Goal: Information Seeking & Learning: Learn about a topic

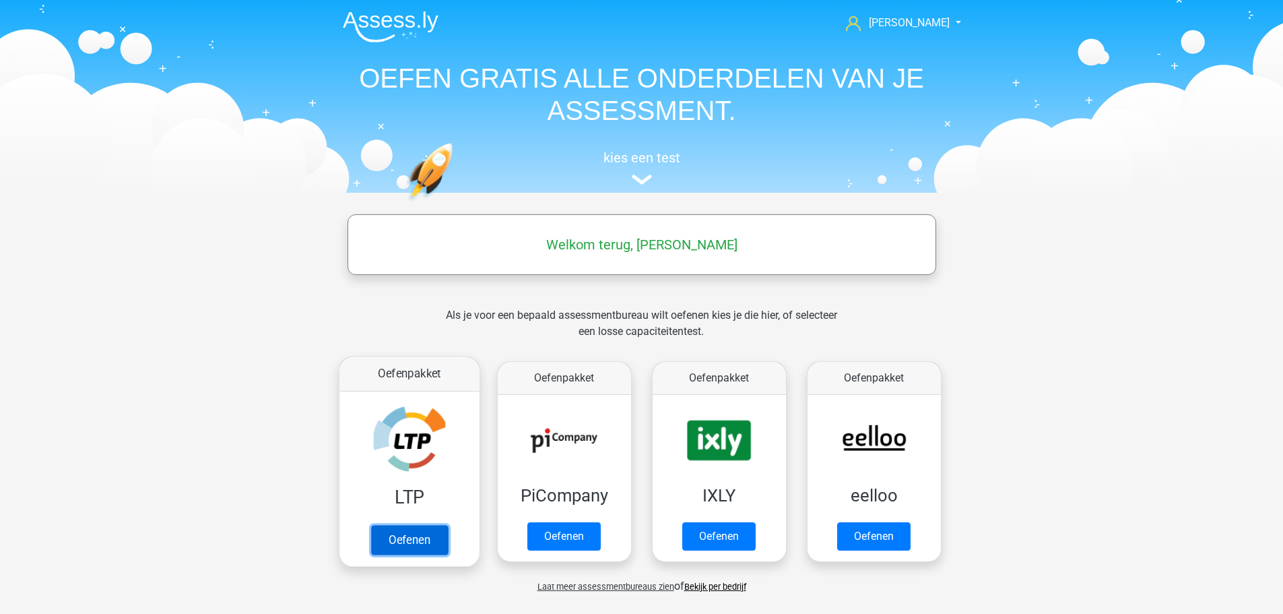
click at [407, 539] on link "Oefenen" at bounding box center [408, 540] width 77 height 30
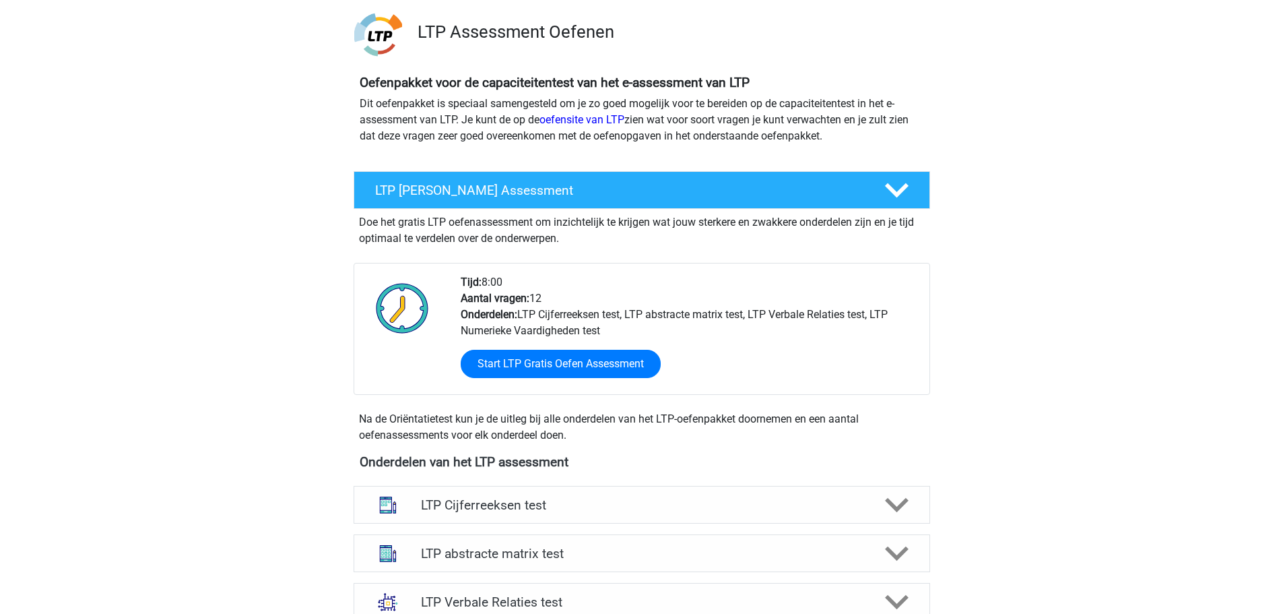
scroll to position [65, 0]
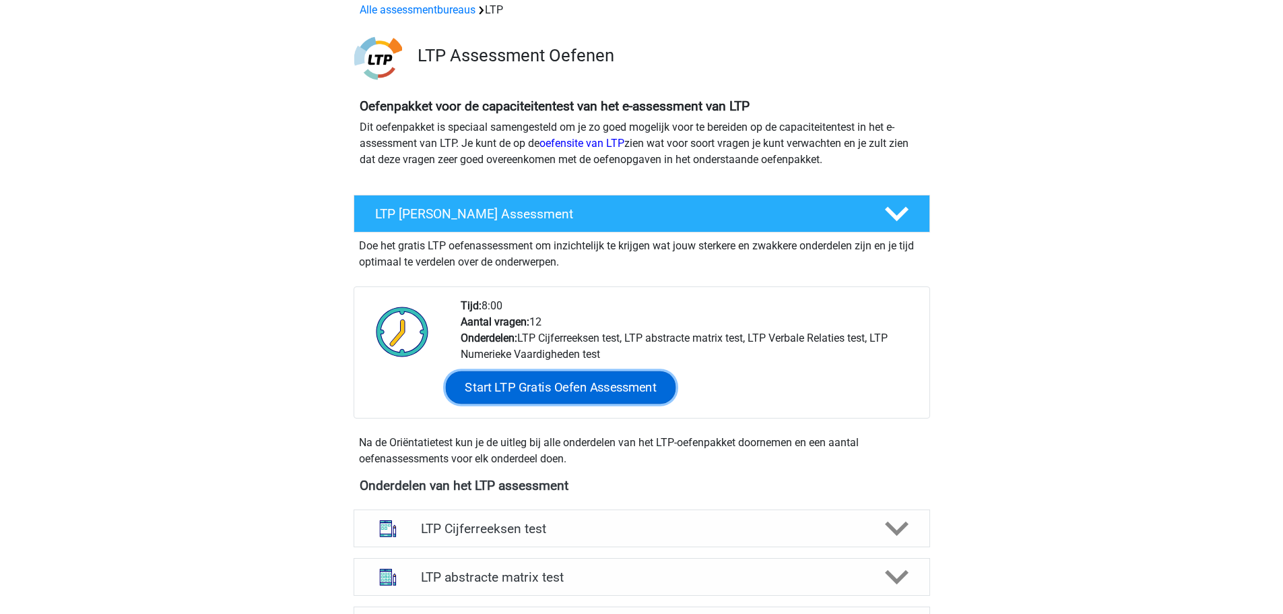
click at [589, 385] on link "Start LTP Gratis Oefen Assessment" at bounding box center [560, 387] width 230 height 32
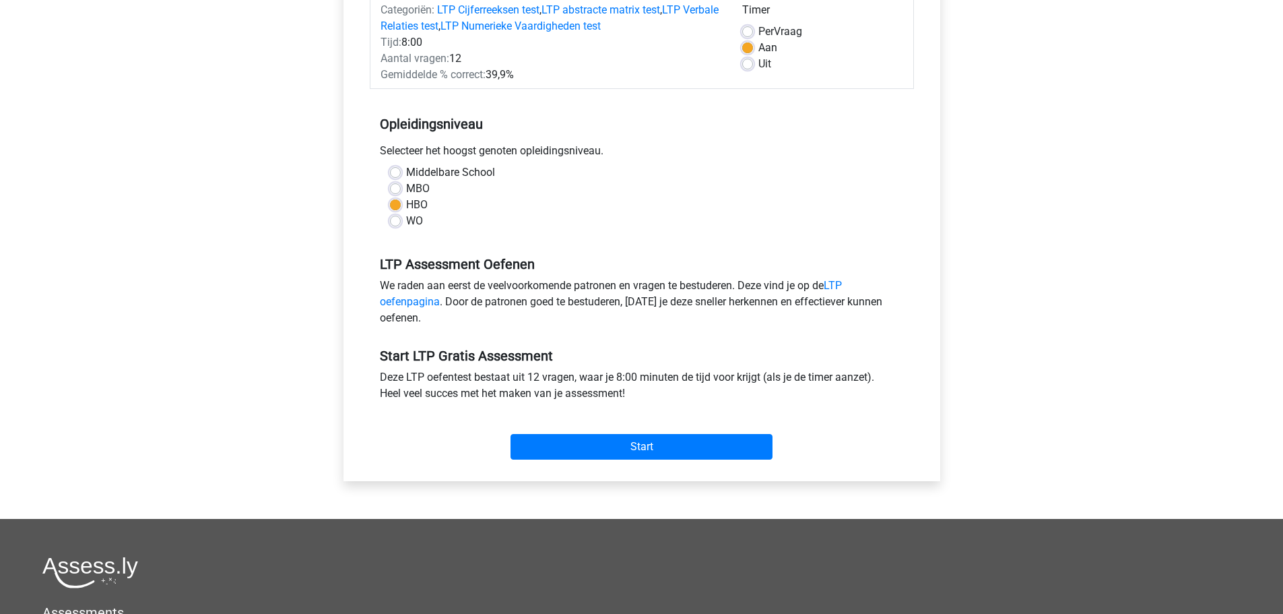
scroll to position [202, 0]
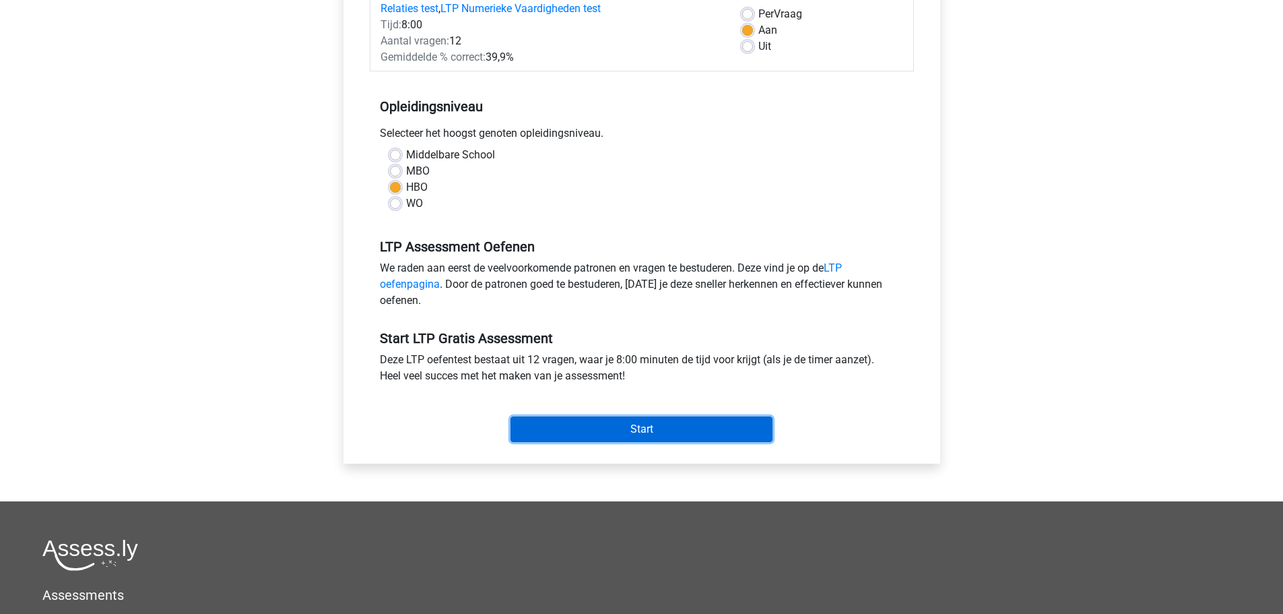
click at [630, 426] on input "Start" at bounding box center [641, 429] width 262 height 26
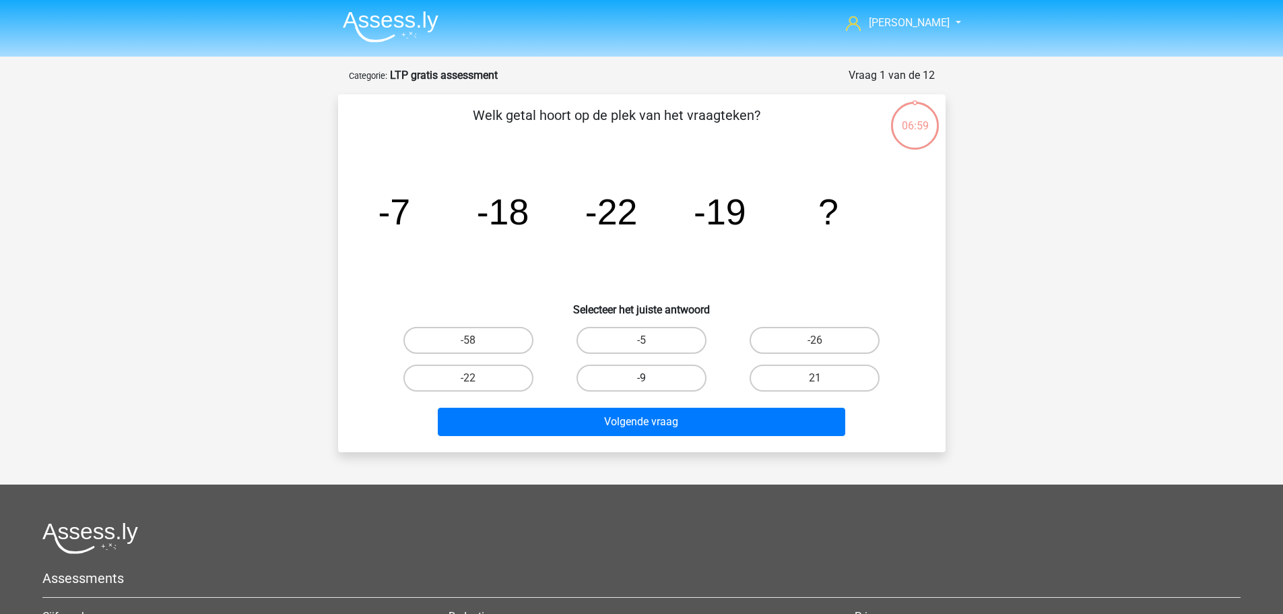
click at [656, 387] on label "-9" at bounding box center [641, 377] width 130 height 27
click at [650, 387] on input "-9" at bounding box center [645, 382] width 9 height 9
radio input "true"
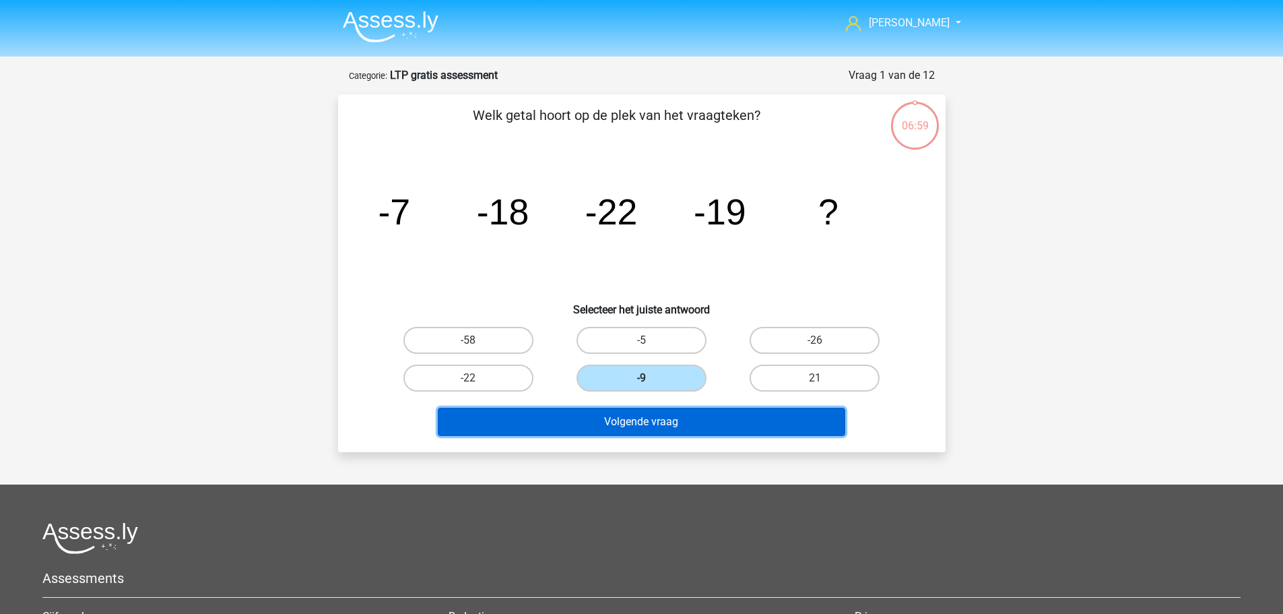
click at [665, 414] on button "Volgende vraag" at bounding box center [641, 421] width 407 height 28
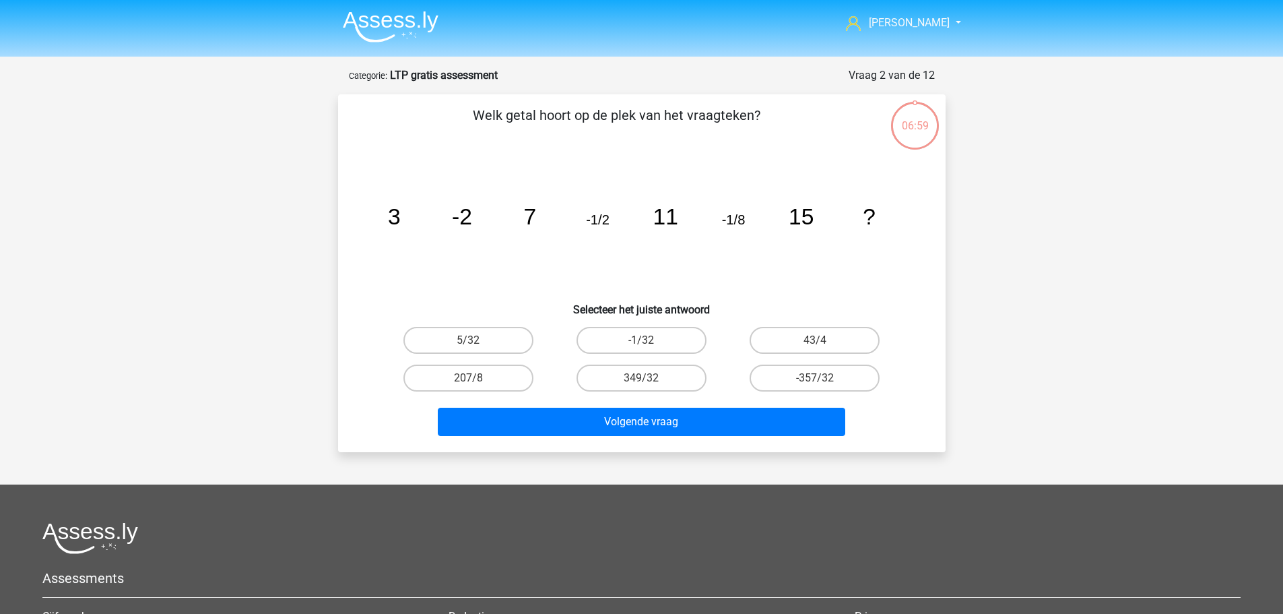
scroll to position [67, 0]
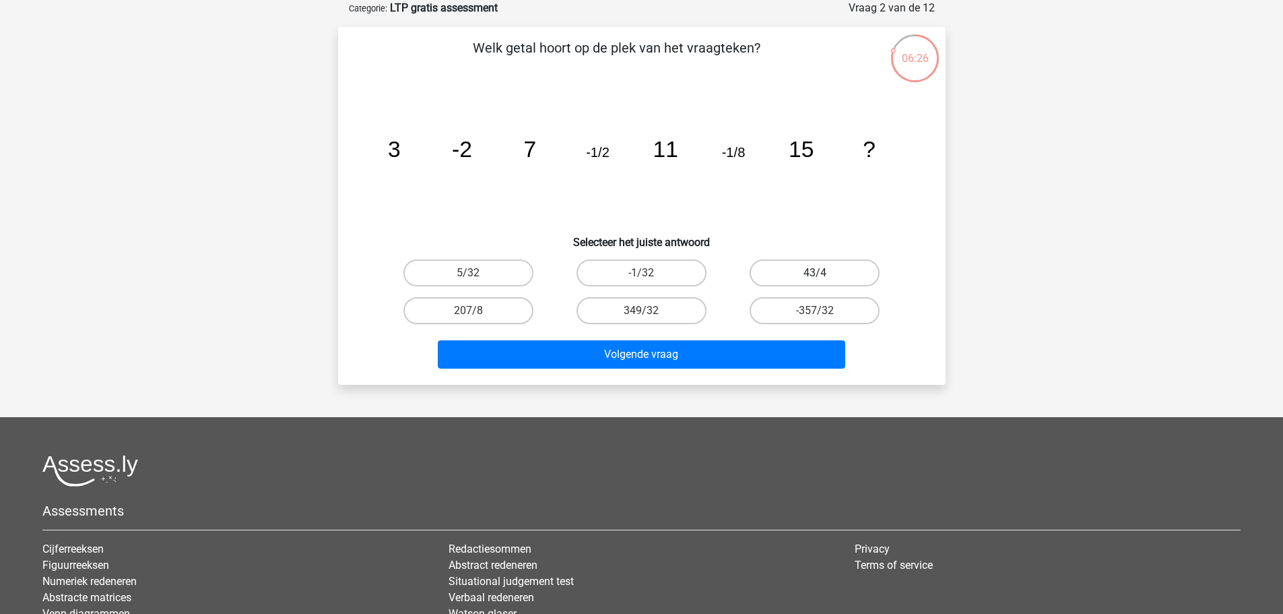
click at [837, 270] on label "43/4" at bounding box center [815, 272] width 130 height 27
click at [824, 273] on input "43/4" at bounding box center [819, 277] width 9 height 9
radio input "true"
click at [624, 310] on label "349/32" at bounding box center [641, 310] width 130 height 27
click at [641, 310] on input "349/32" at bounding box center [645, 314] width 9 height 9
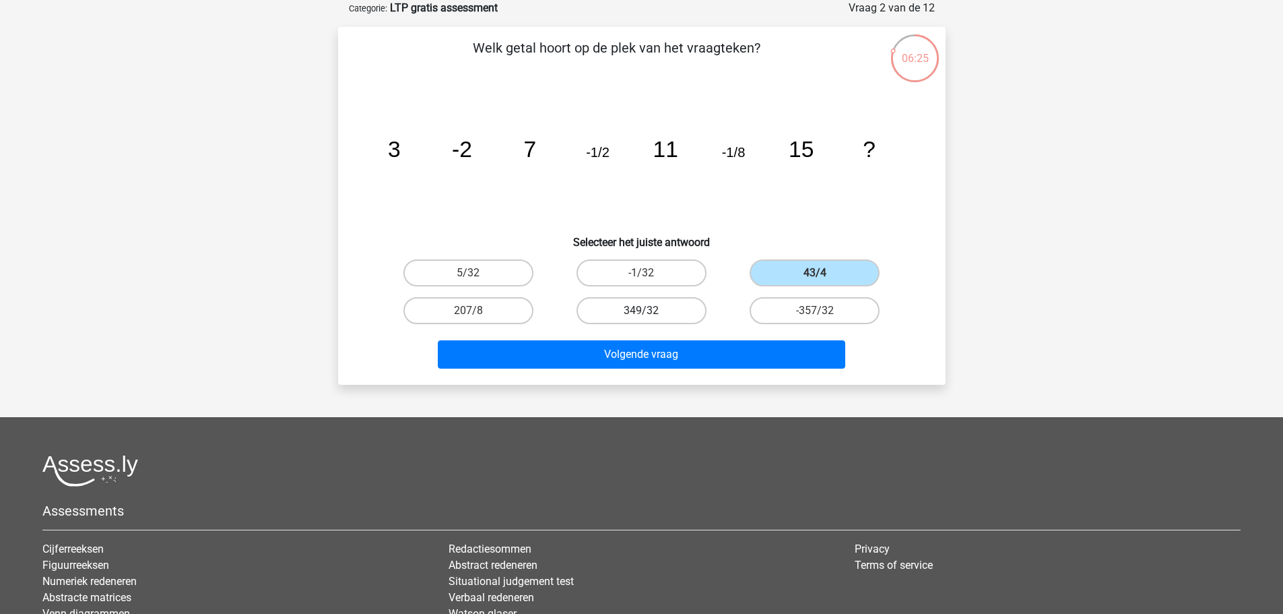
radio input "true"
click at [490, 283] on label "5/32" at bounding box center [468, 272] width 130 height 27
click at [477, 282] on input "5/32" at bounding box center [472, 277] width 9 height 9
radio input "true"
click at [532, 337] on div "Volgende vraag" at bounding box center [642, 351] width 564 height 44
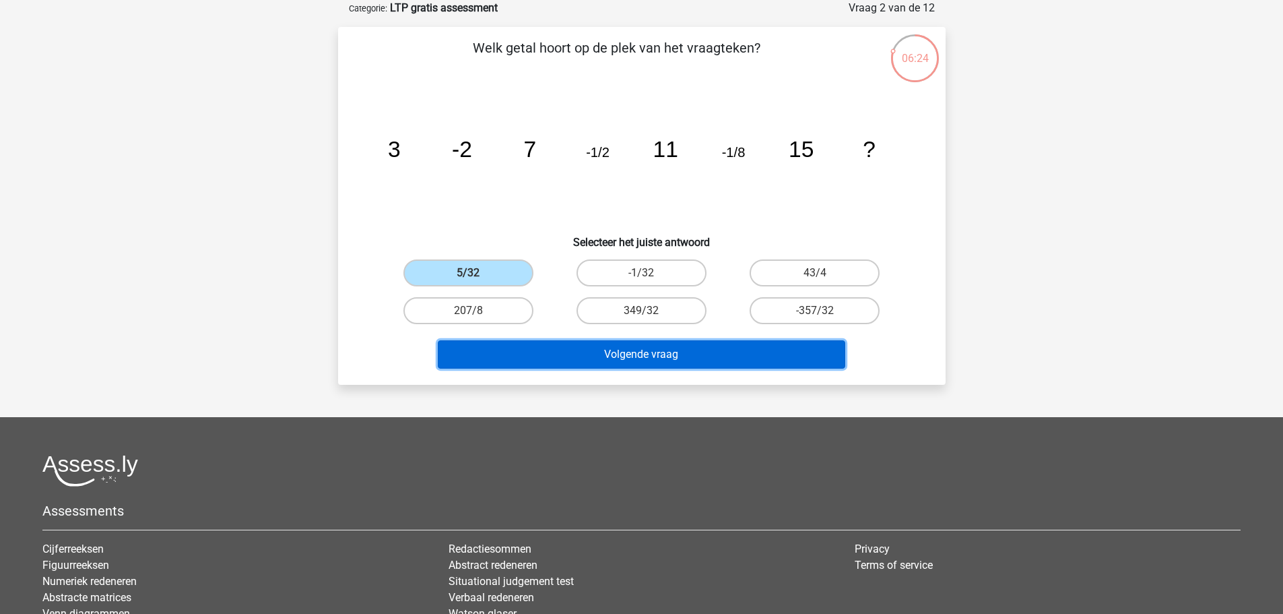
click at [554, 356] on button "Volgende vraag" at bounding box center [641, 354] width 407 height 28
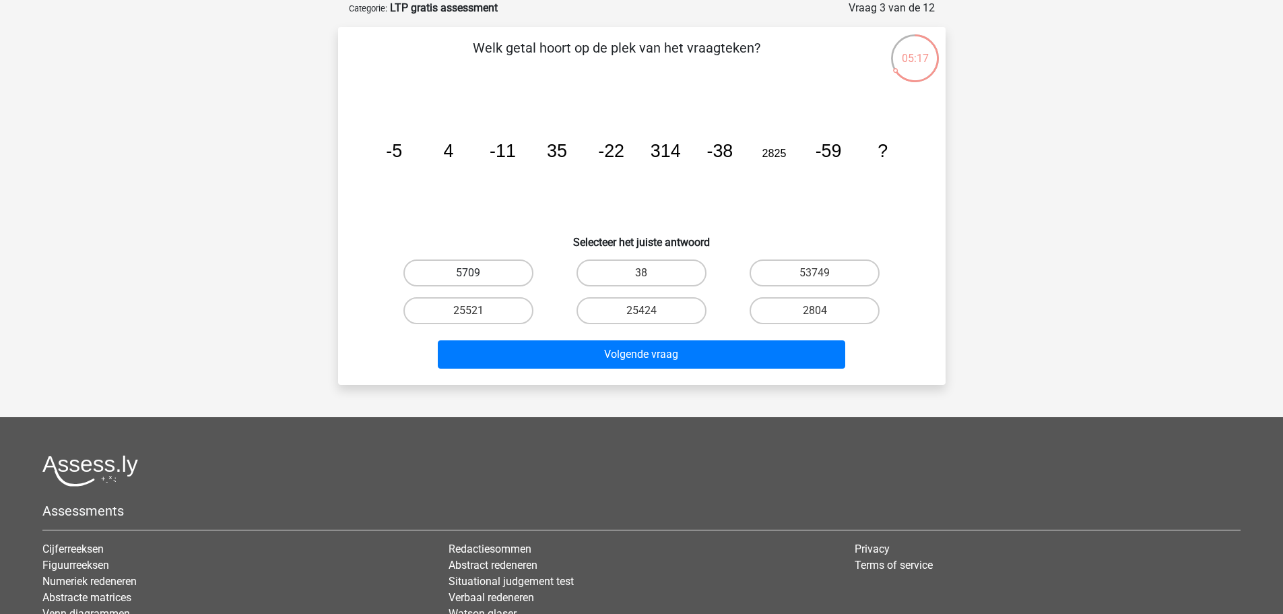
click at [505, 274] on label "5709" at bounding box center [468, 272] width 130 height 27
click at [477, 274] on input "5709" at bounding box center [472, 277] width 9 height 9
radio input "true"
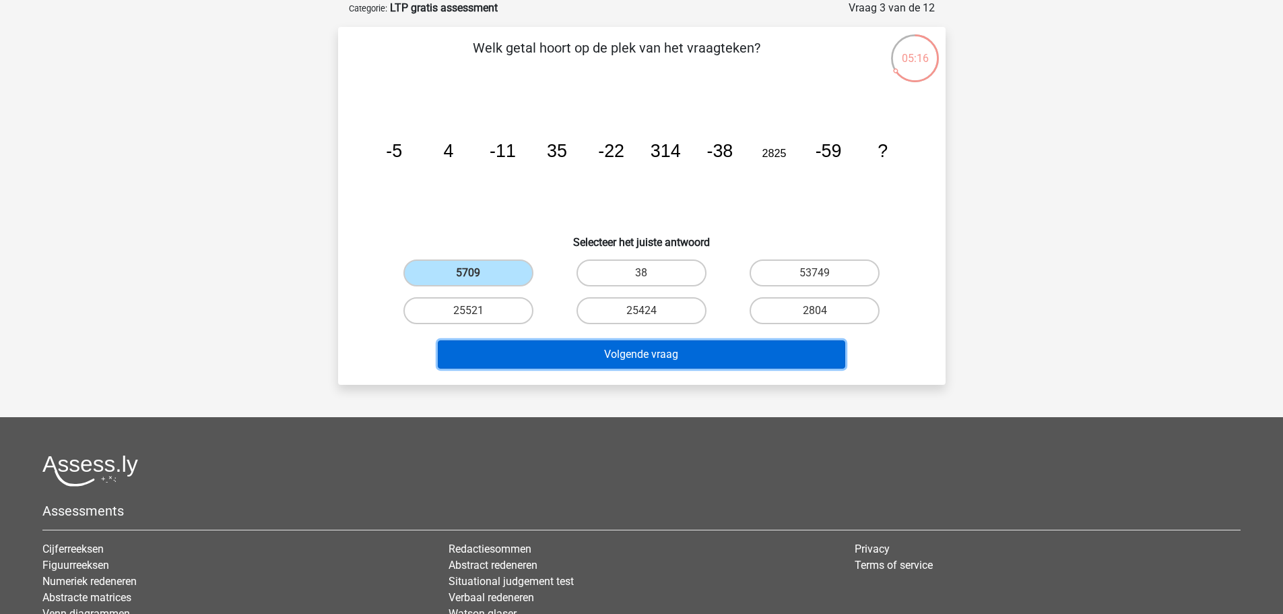
click at [630, 348] on button "Volgende vraag" at bounding box center [641, 354] width 407 height 28
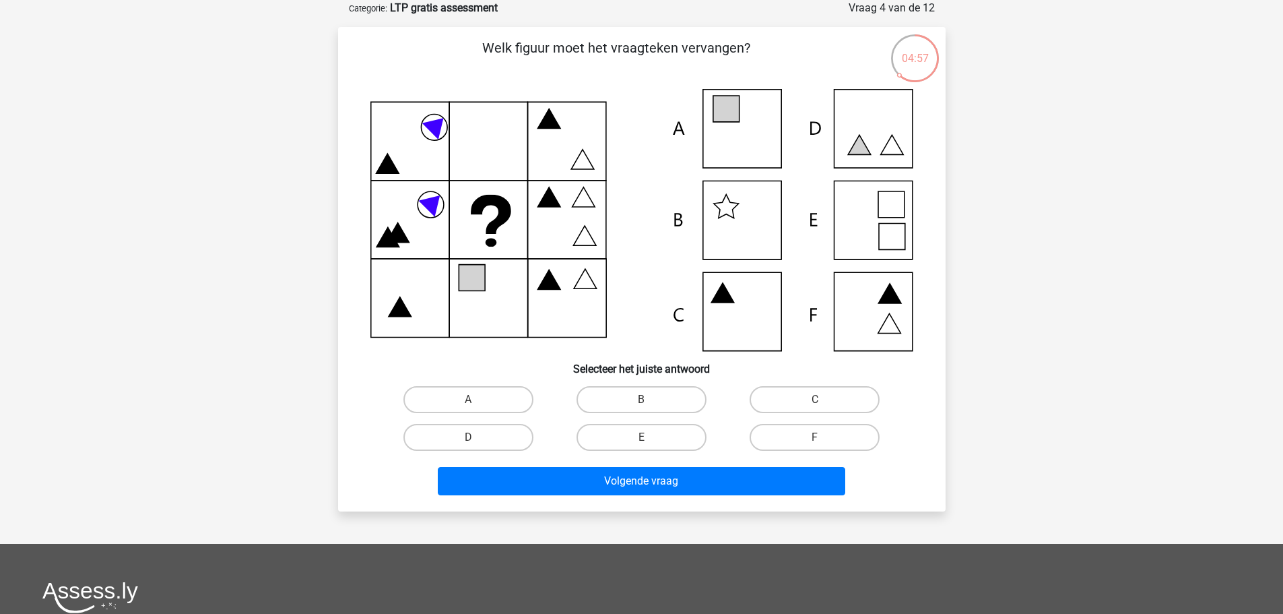
click at [739, 121] on icon at bounding box center [726, 109] width 26 height 26
click at [752, 113] on icon at bounding box center [641, 220] width 543 height 262
drag, startPoint x: 729, startPoint y: 110, endPoint x: 696, endPoint y: 152, distance: 53.2
click at [696, 152] on icon at bounding box center [641, 220] width 543 height 262
drag, startPoint x: 871, startPoint y: 218, endPoint x: 858, endPoint y: 239, distance: 24.8
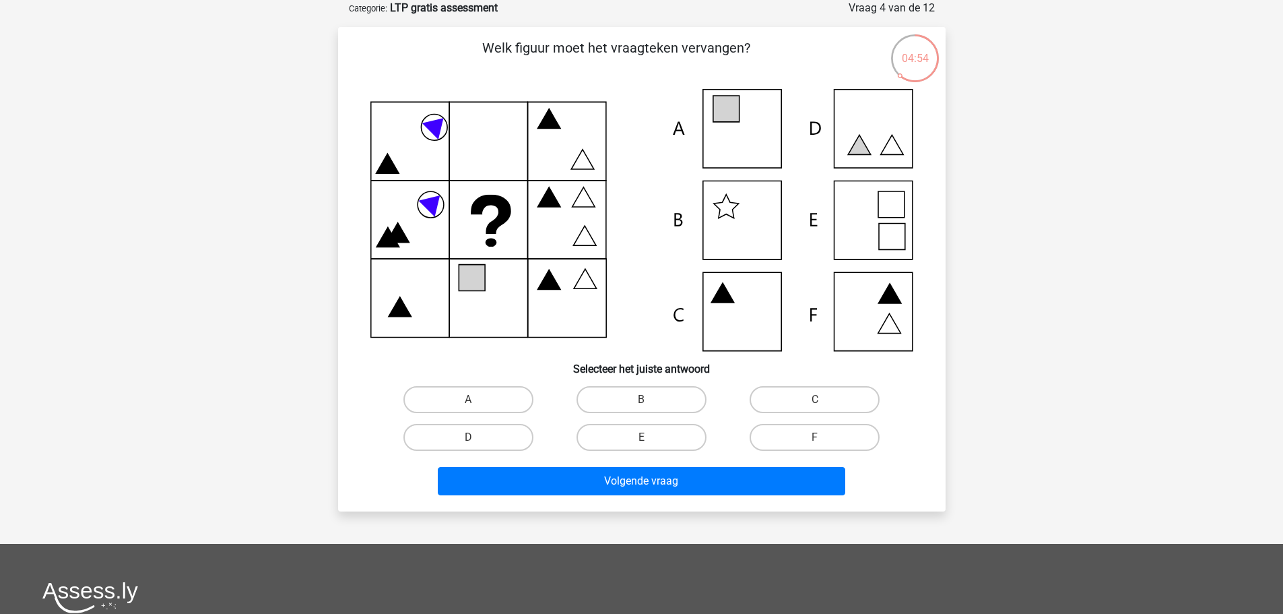
click at [870, 220] on icon at bounding box center [641, 220] width 543 height 262
click at [663, 433] on label "E" at bounding box center [641, 437] width 130 height 27
click at [650, 437] on input "E" at bounding box center [645, 441] width 9 height 9
radio input "true"
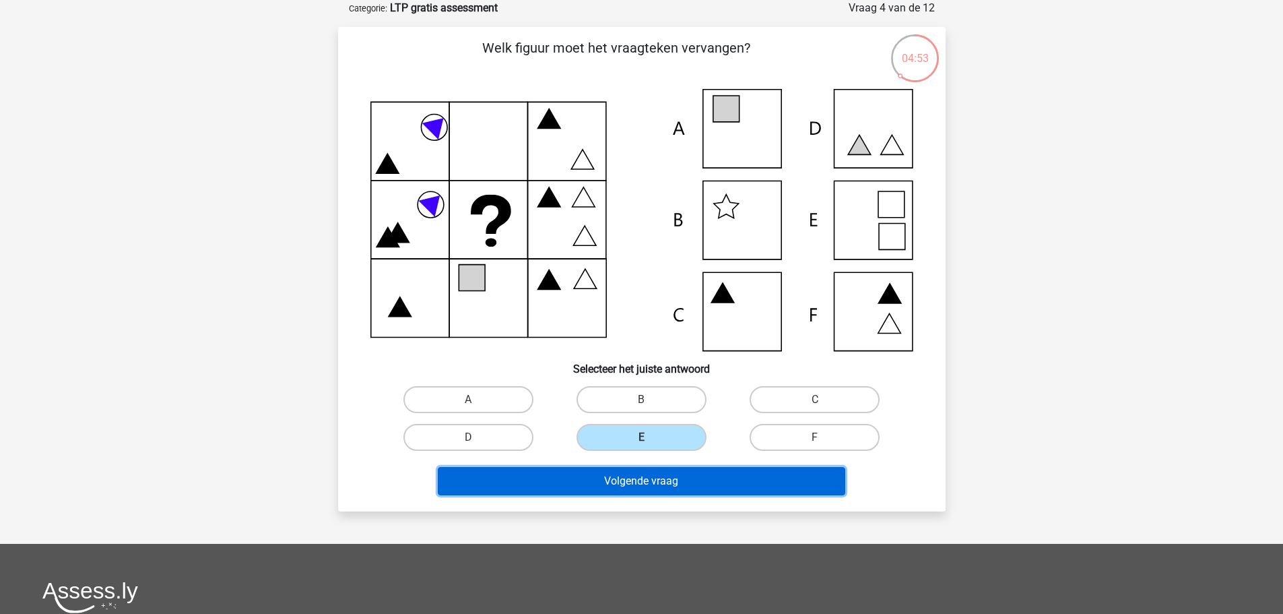
click at [685, 476] on button "Volgende vraag" at bounding box center [641, 481] width 407 height 28
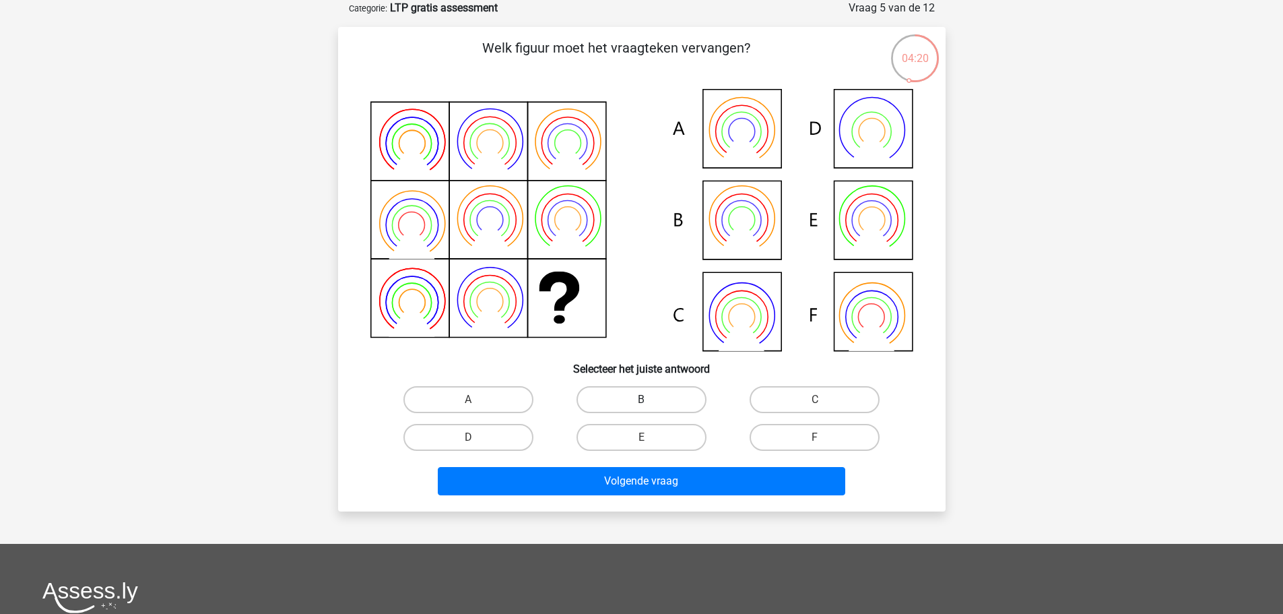
click at [651, 393] on label "B" at bounding box center [641, 399] width 130 height 27
click at [650, 399] on input "B" at bounding box center [645, 403] width 9 height 9
radio input "true"
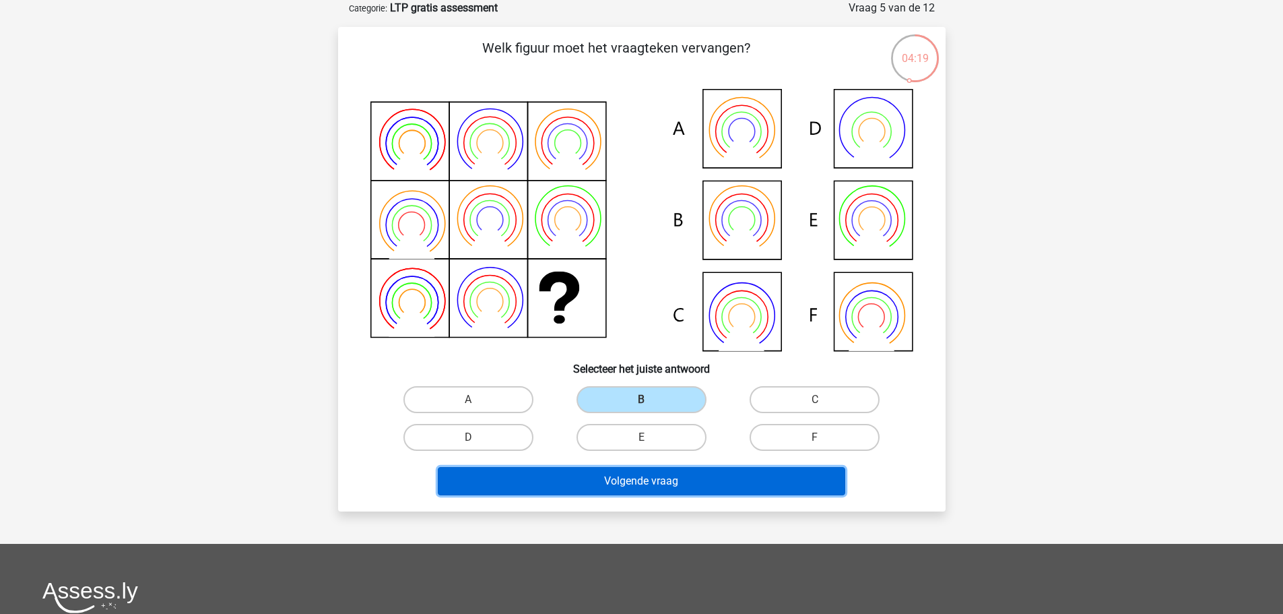
click at [671, 483] on button "Volgende vraag" at bounding box center [641, 481] width 407 height 28
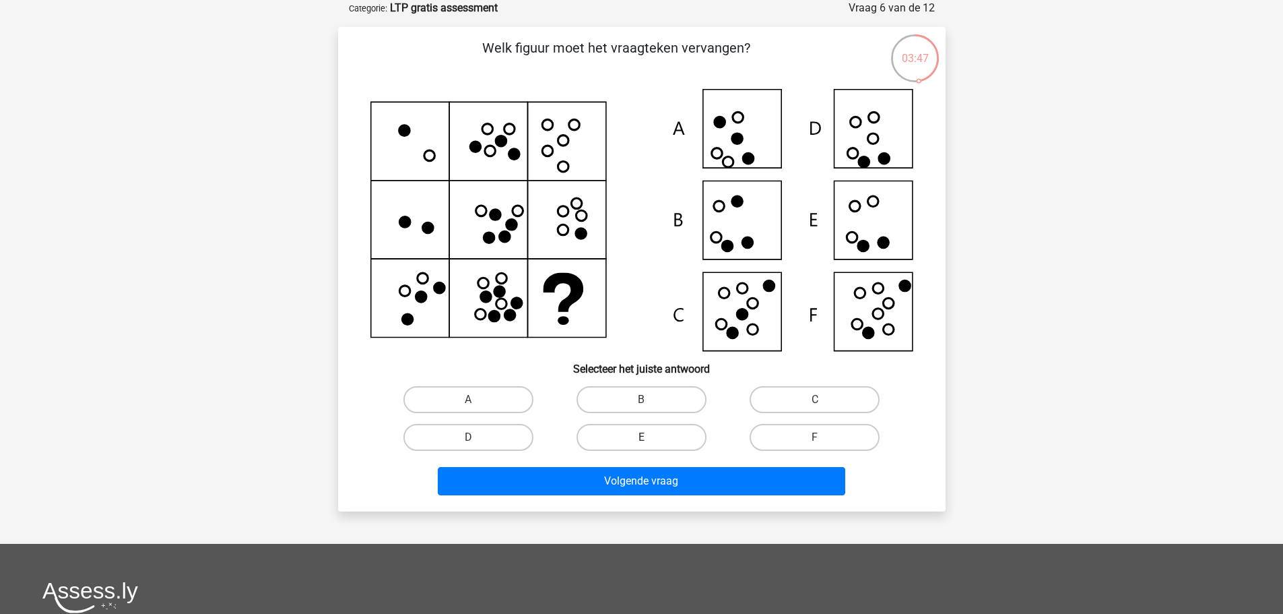
drag, startPoint x: 671, startPoint y: 428, endPoint x: 683, endPoint y: 450, distance: 24.7
click at [669, 429] on label "E" at bounding box center [641, 437] width 130 height 27
click at [650, 437] on input "E" at bounding box center [645, 441] width 9 height 9
radio input "true"
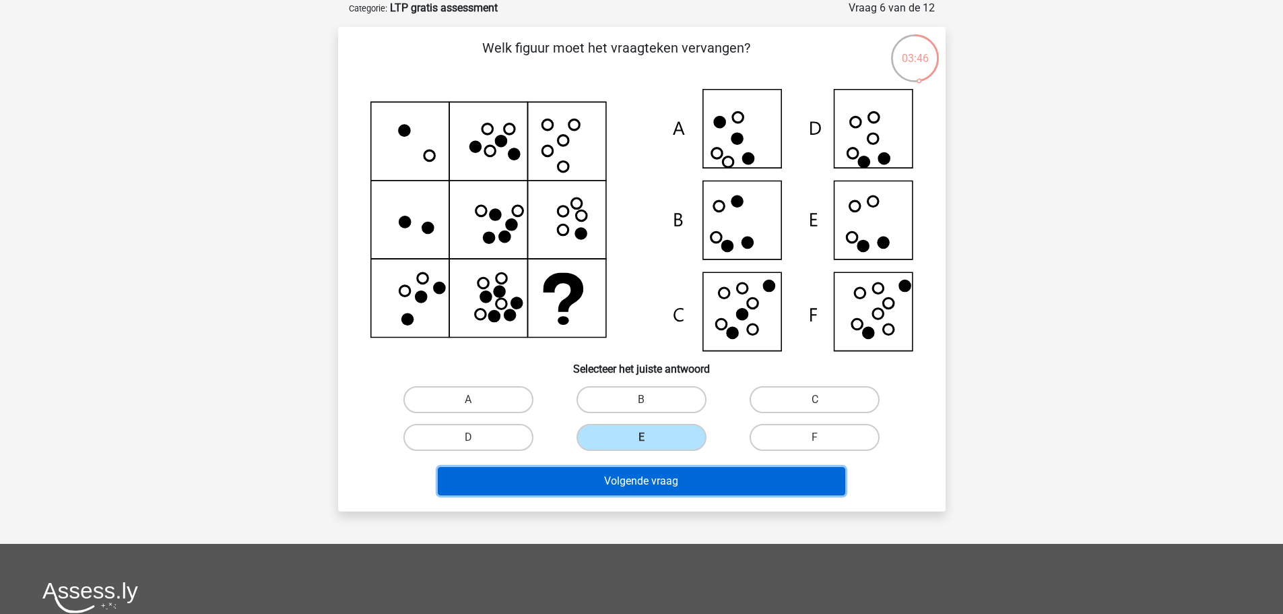
click at [697, 474] on button "Volgende vraag" at bounding box center [641, 481] width 407 height 28
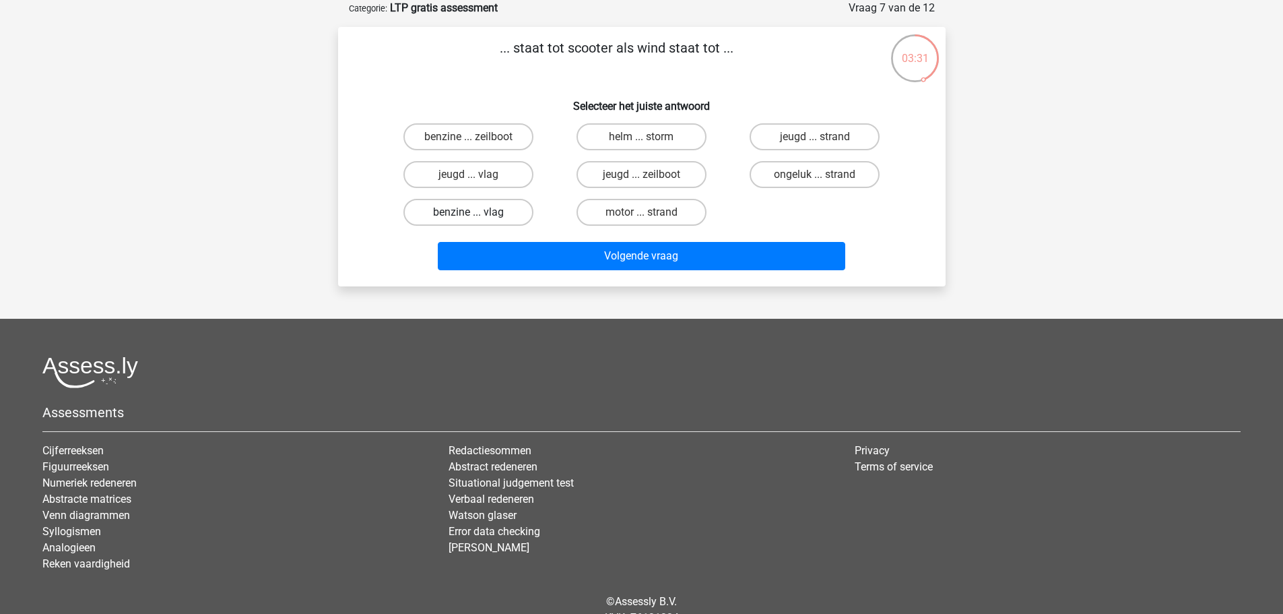
click at [486, 216] on label "benzine ... vlag" at bounding box center [468, 212] width 130 height 27
click at [477, 216] on input "benzine ... vlag" at bounding box center [472, 216] width 9 height 9
radio input "true"
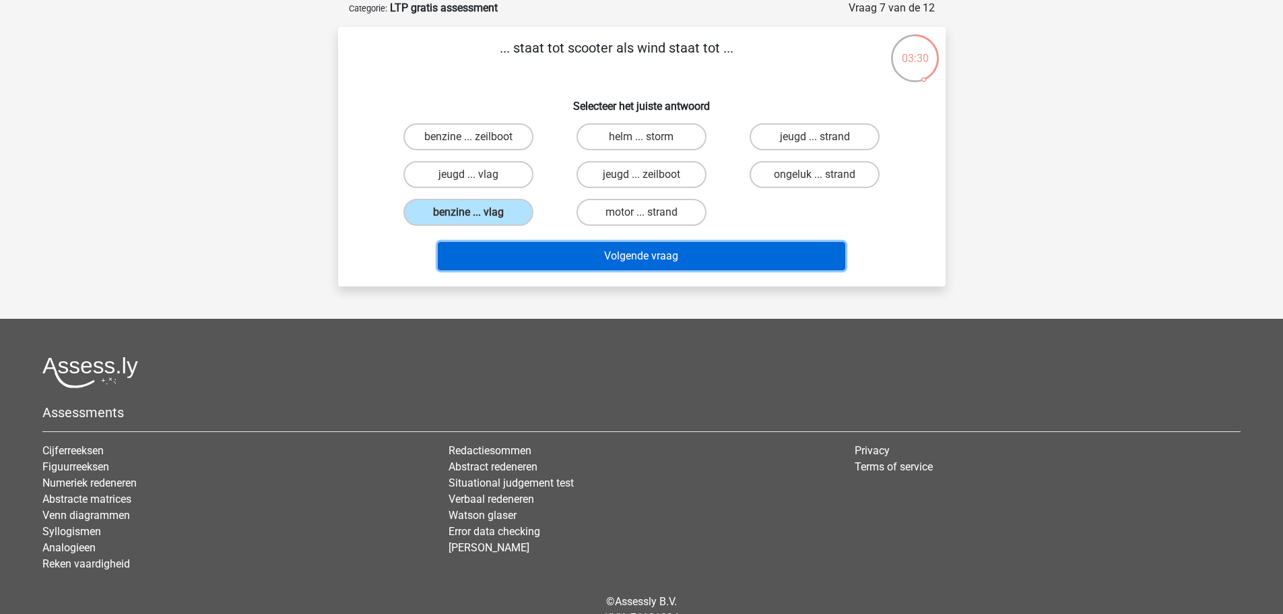
click at [664, 251] on button "Volgende vraag" at bounding box center [641, 256] width 407 height 28
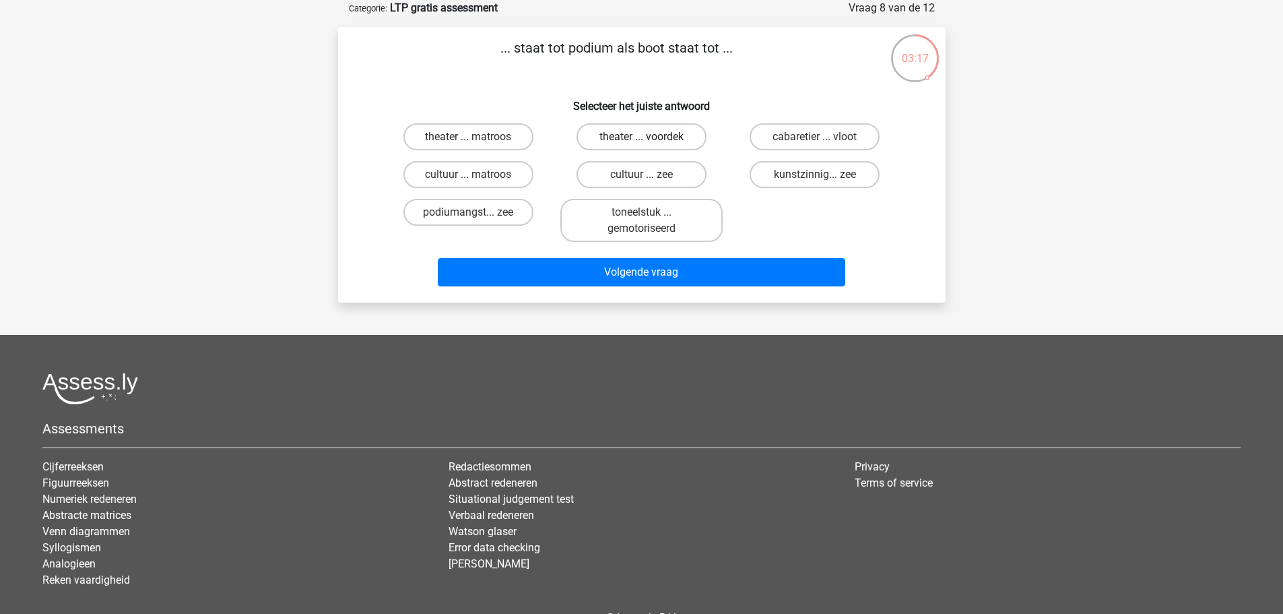
click at [606, 137] on label "theater ... voordek" at bounding box center [641, 136] width 130 height 27
click at [641, 137] on input "theater ... voordek" at bounding box center [645, 141] width 9 height 9
radio input "true"
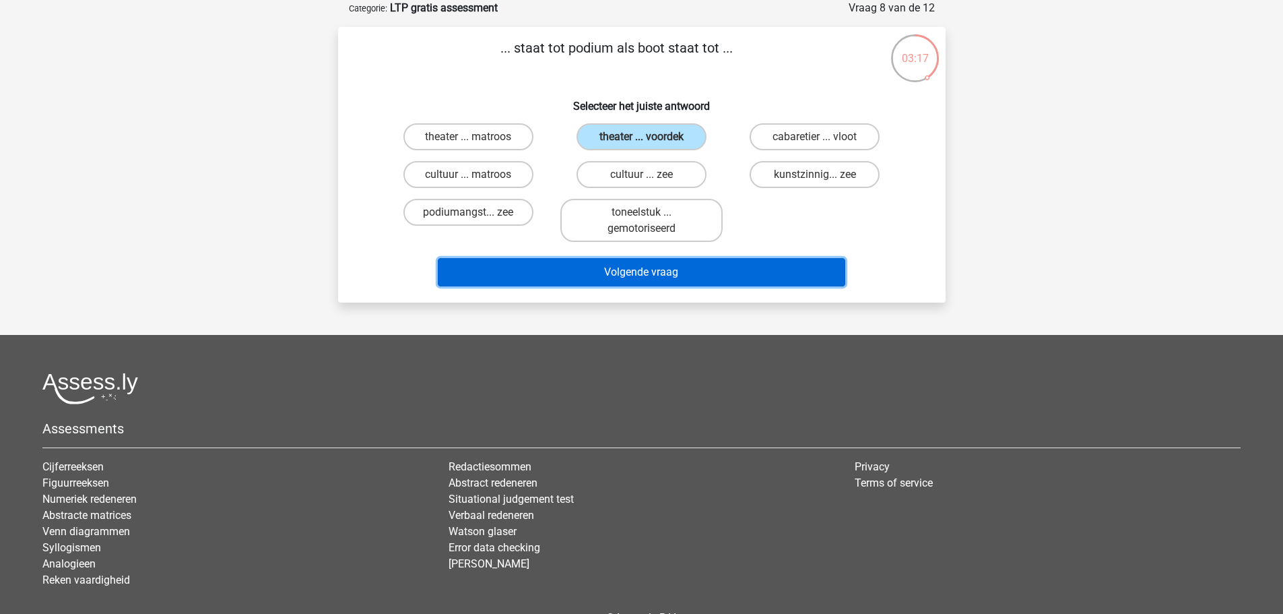
click at [762, 278] on button "Volgende vraag" at bounding box center [641, 272] width 407 height 28
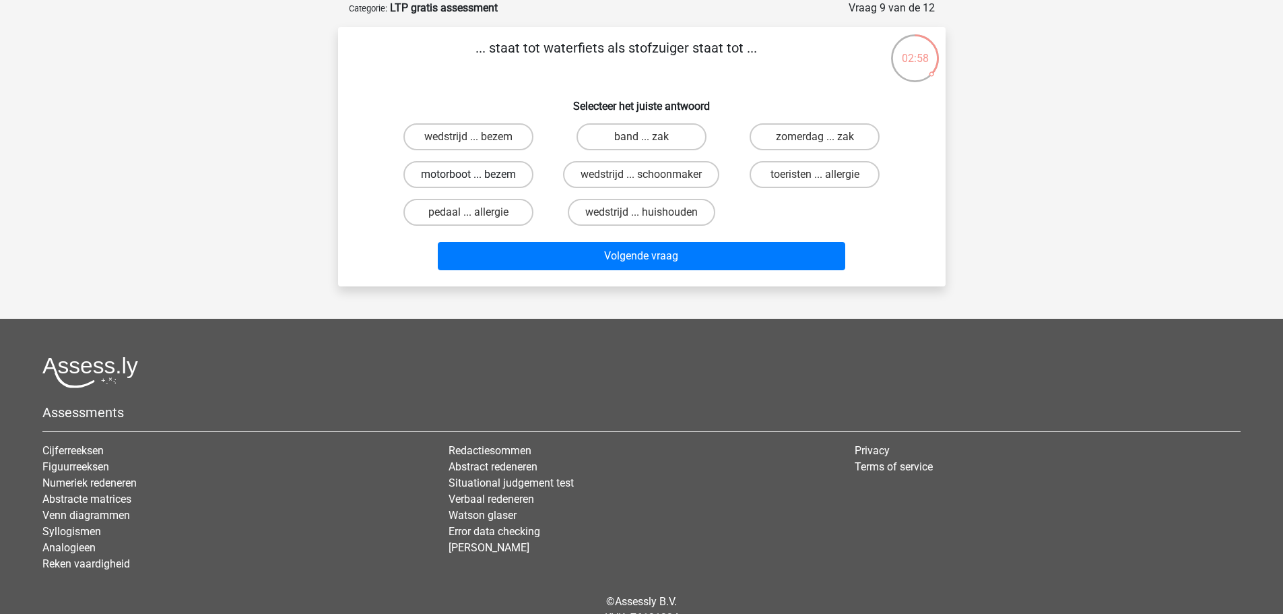
click at [492, 177] on label "motorboot ... bezem" at bounding box center [468, 174] width 130 height 27
click at [477, 177] on input "motorboot ... bezem" at bounding box center [472, 178] width 9 height 9
radio input "true"
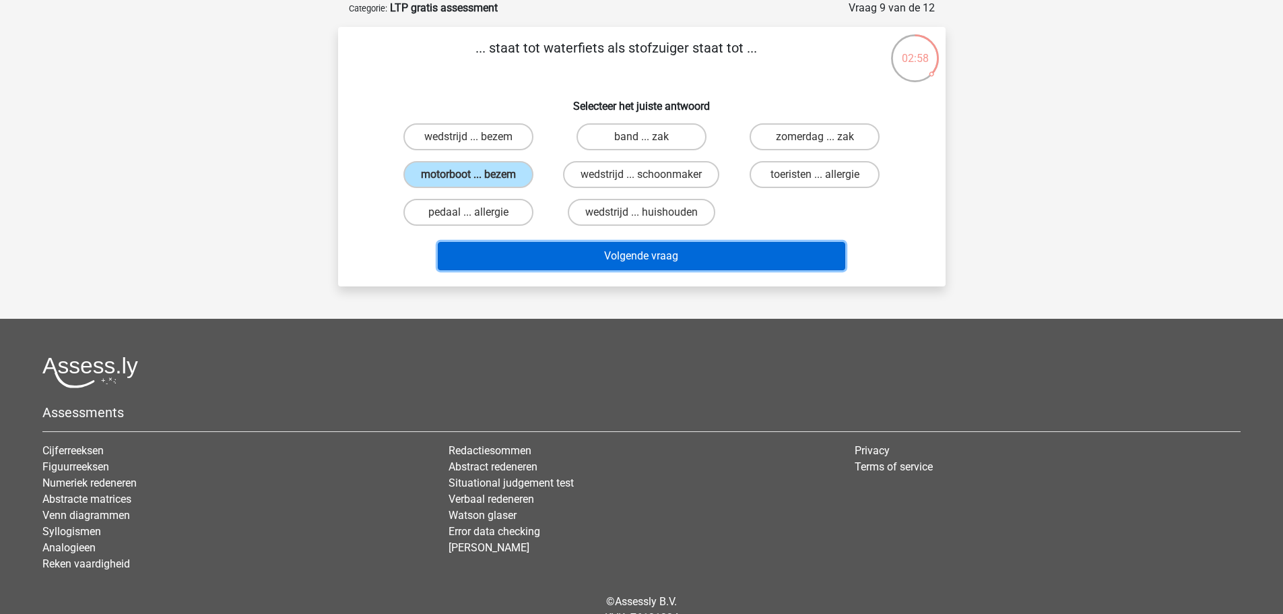
click at [721, 257] on button "Volgende vraag" at bounding box center [641, 256] width 407 height 28
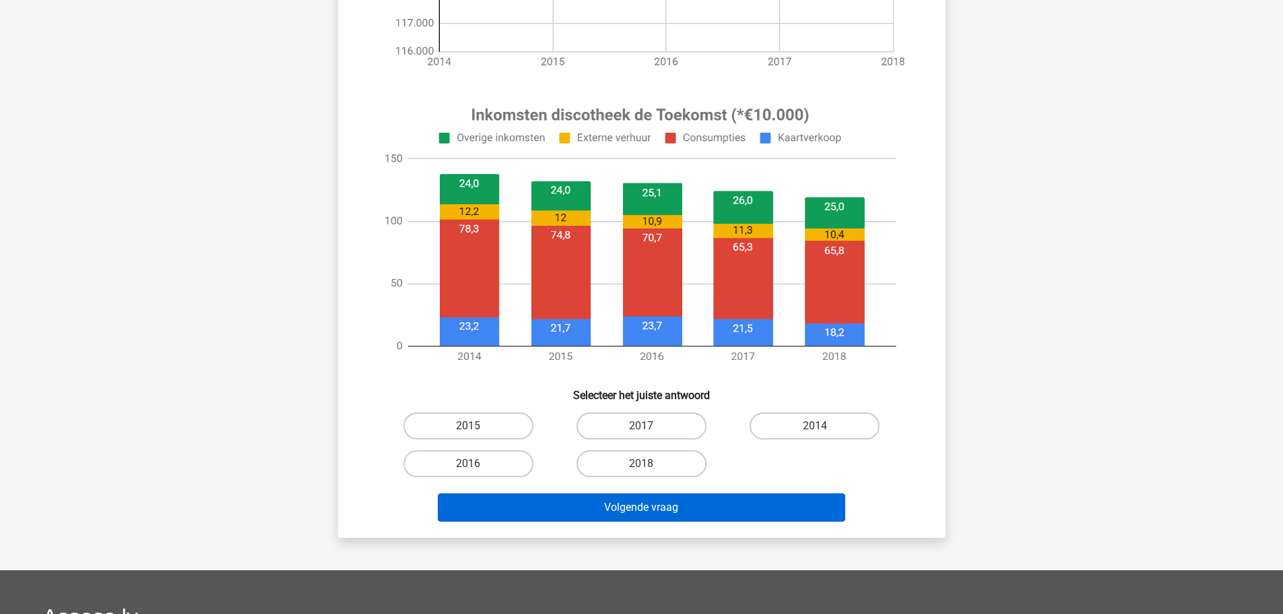
scroll to position [471, 0]
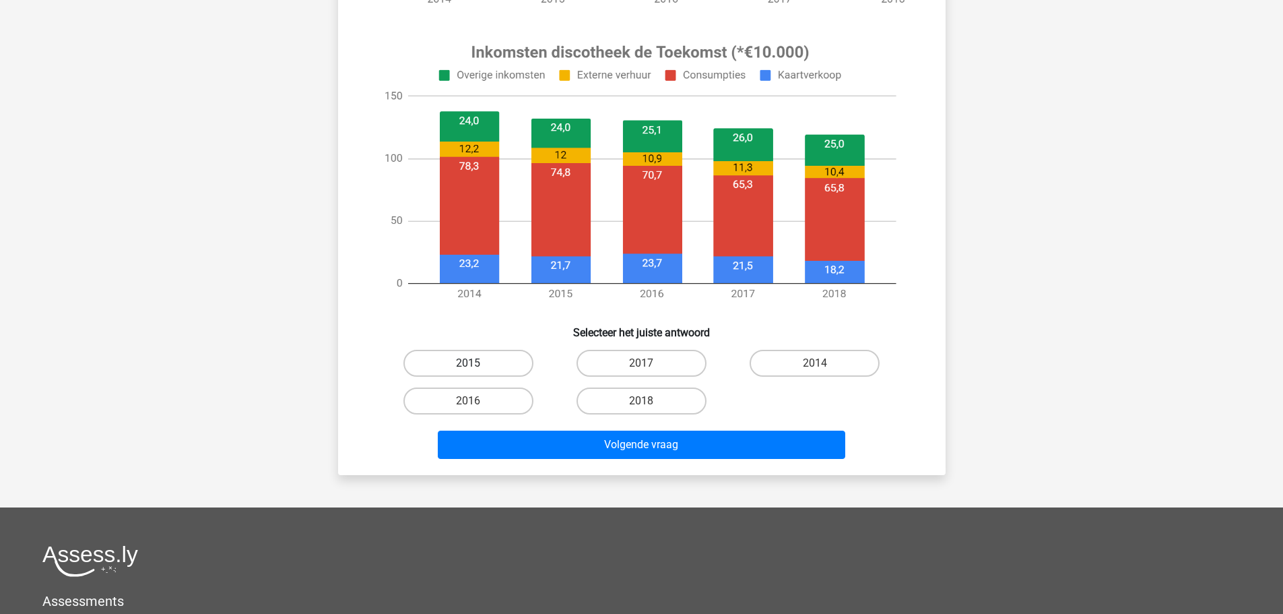
click at [498, 364] on label "2015" at bounding box center [468, 363] width 130 height 27
click at [477, 364] on input "2015" at bounding box center [472, 367] width 9 height 9
radio input "true"
click at [652, 366] on label "2017" at bounding box center [641, 363] width 130 height 27
click at [650, 366] on input "2017" at bounding box center [645, 367] width 9 height 9
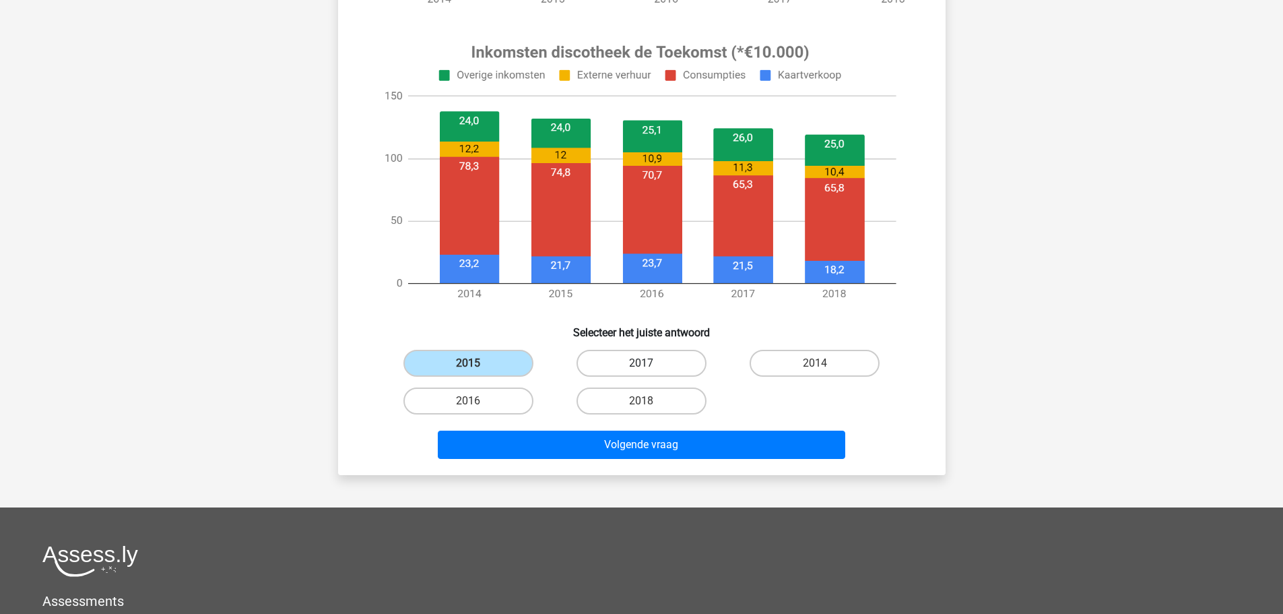
radio input "true"
click at [880, 361] on div "2014" at bounding box center [814, 363] width 162 height 27
click at [847, 365] on label "2014" at bounding box center [815, 363] width 130 height 27
click at [824, 365] on input "2014" at bounding box center [819, 367] width 9 height 9
radio input "true"
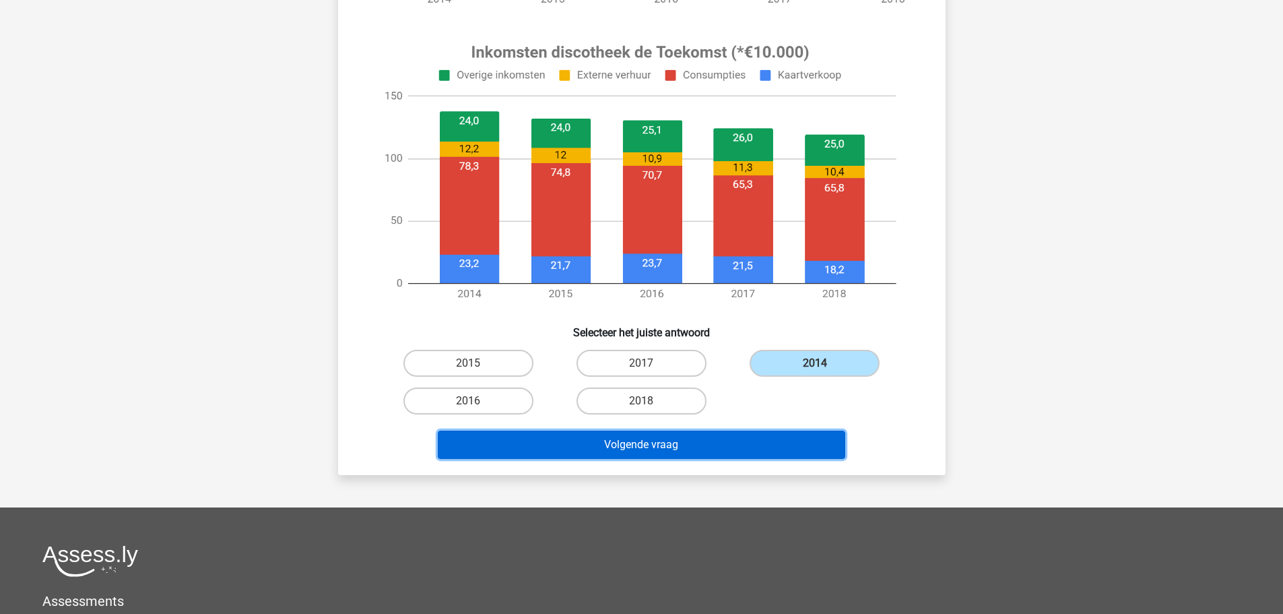
click at [729, 444] on button "Volgende vraag" at bounding box center [641, 444] width 407 height 28
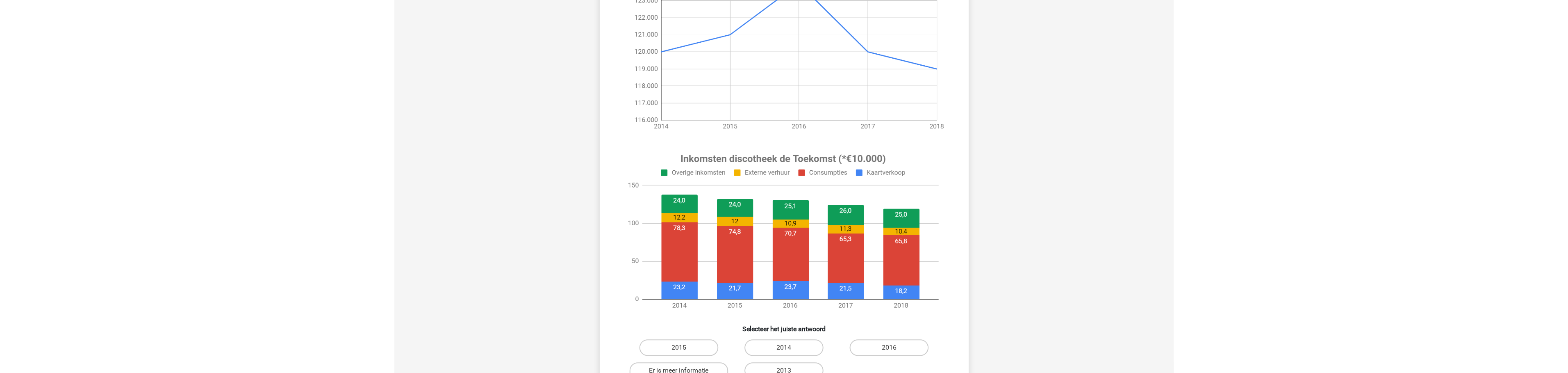
scroll to position [205, 0]
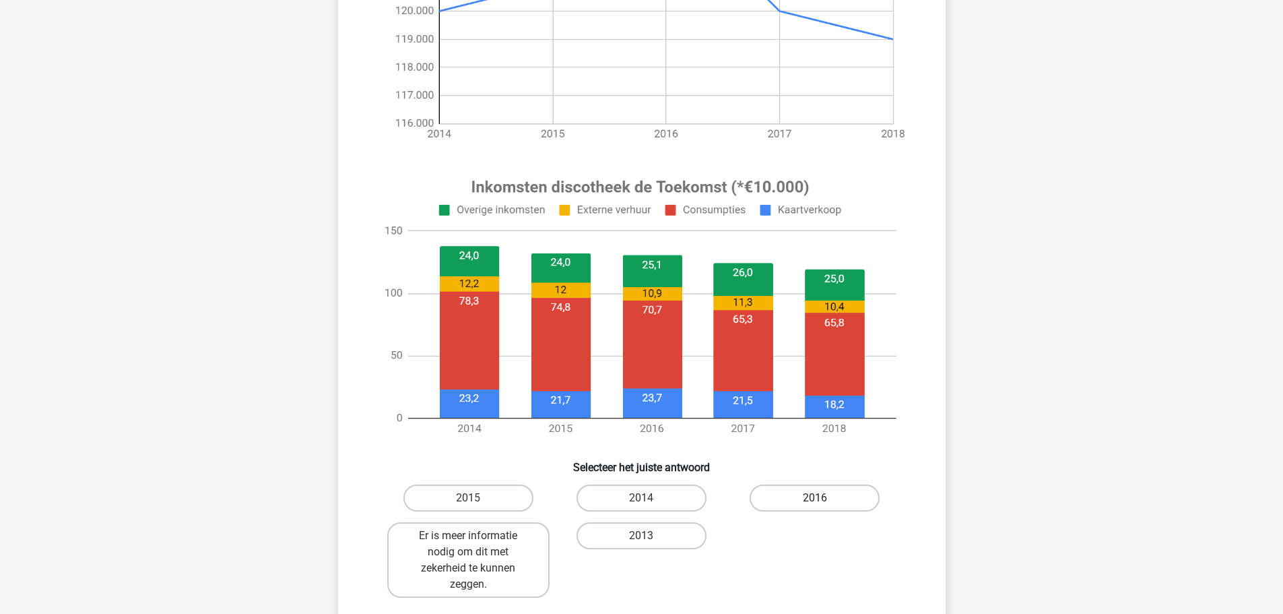
click at [845, 495] on label "2016" at bounding box center [815, 497] width 130 height 27
click at [824, 498] on input "2016" at bounding box center [819, 502] width 9 height 9
radio input "true"
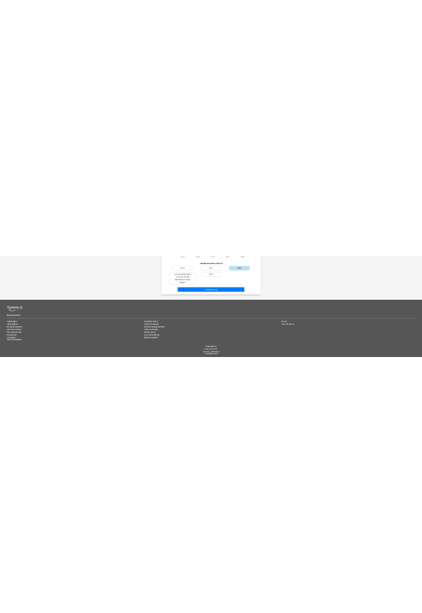
scroll to position [769, 0]
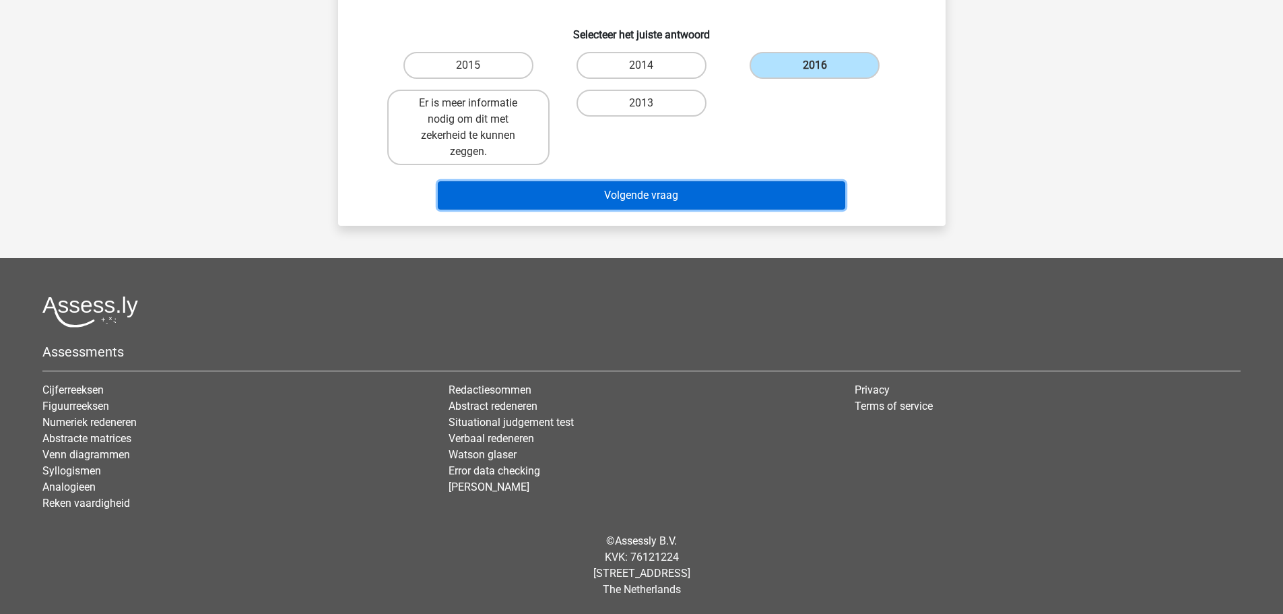
drag, startPoint x: 765, startPoint y: 187, endPoint x: 779, endPoint y: 171, distance: 21.0
click at [765, 187] on button "Volgende vraag" at bounding box center [641, 195] width 407 height 28
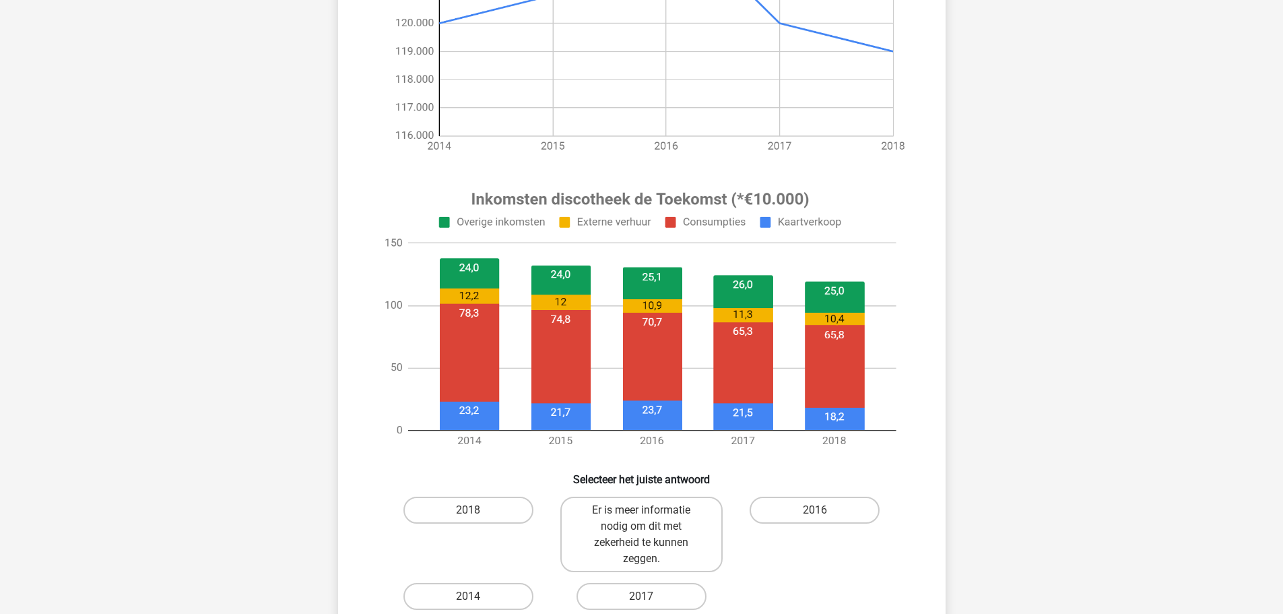
scroll to position [391, 0]
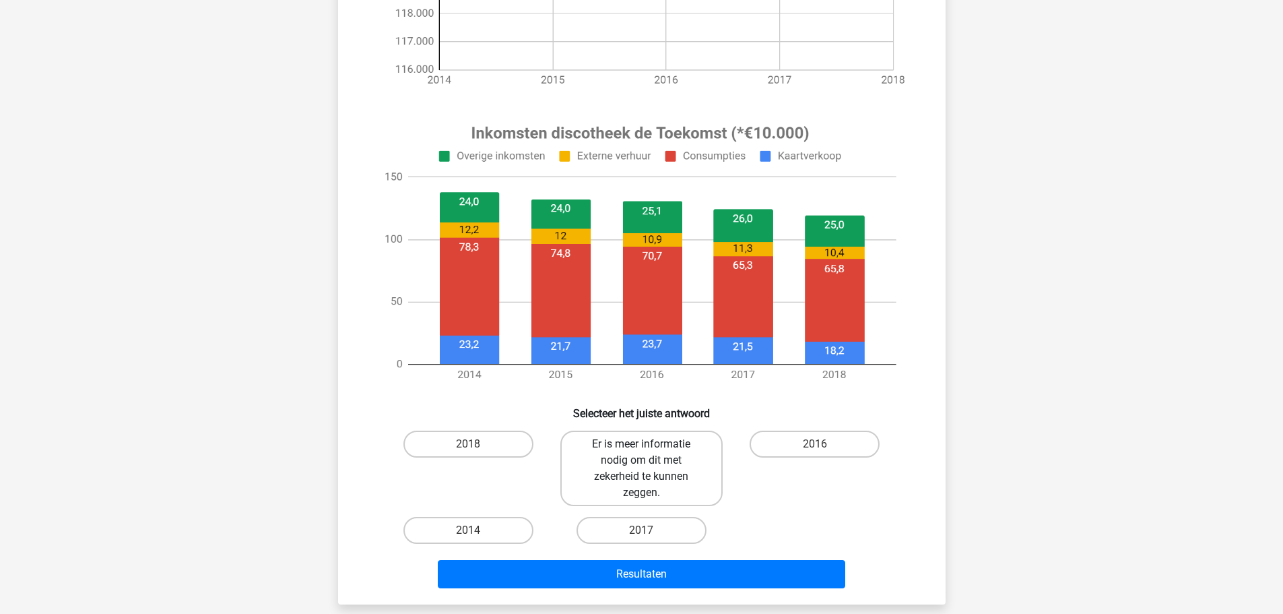
click at [668, 465] on label "Er is meer informatie nodig om dit met zekerheid te kunnen zeggen." at bounding box center [641, 467] width 162 height 75
click at [650, 453] on input "Er is meer informatie nodig om dit met zekerheid te kunnen zeggen." at bounding box center [645, 448] width 9 height 9
radio input "true"
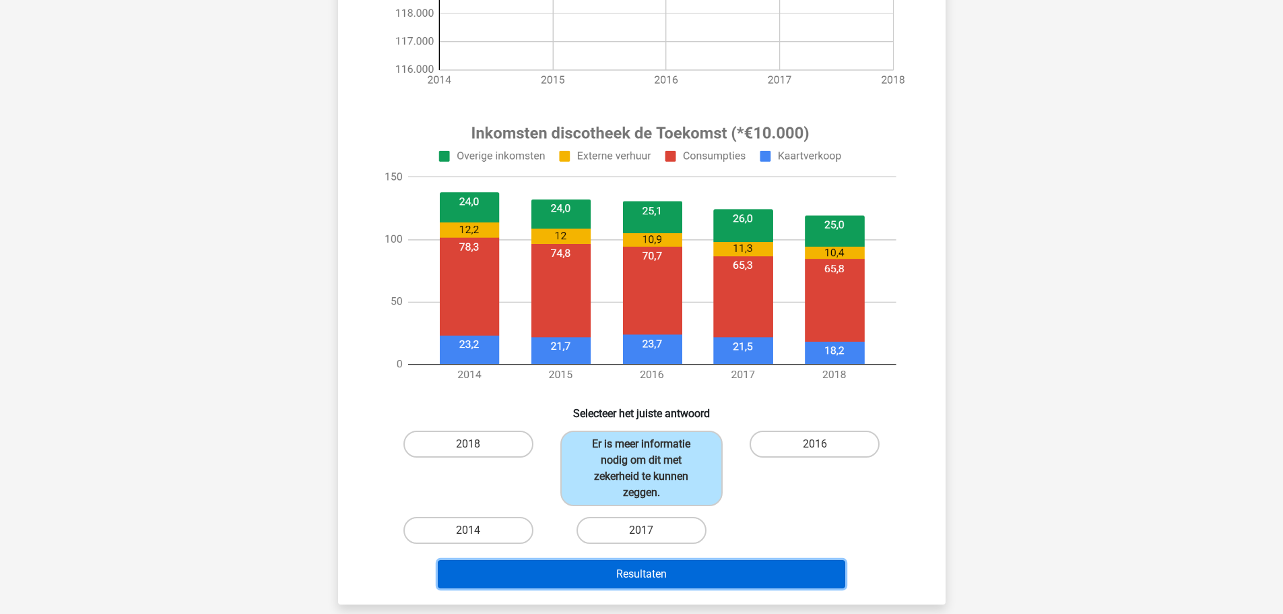
click at [686, 573] on button "Resultaten" at bounding box center [641, 574] width 407 height 28
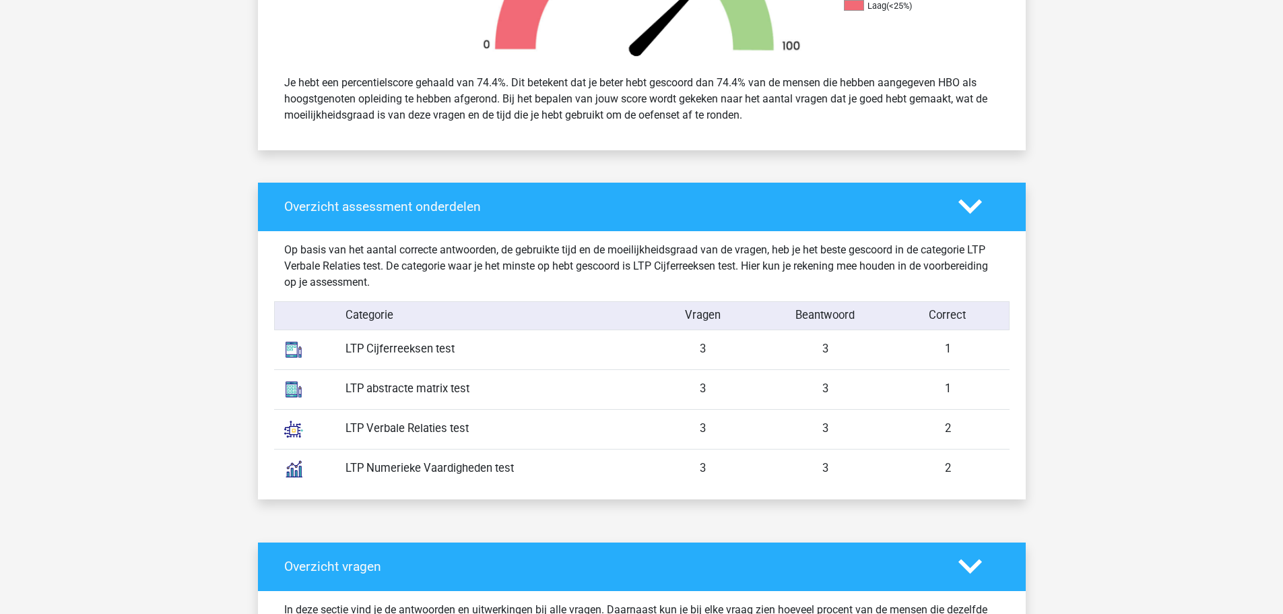
scroll to position [606, 0]
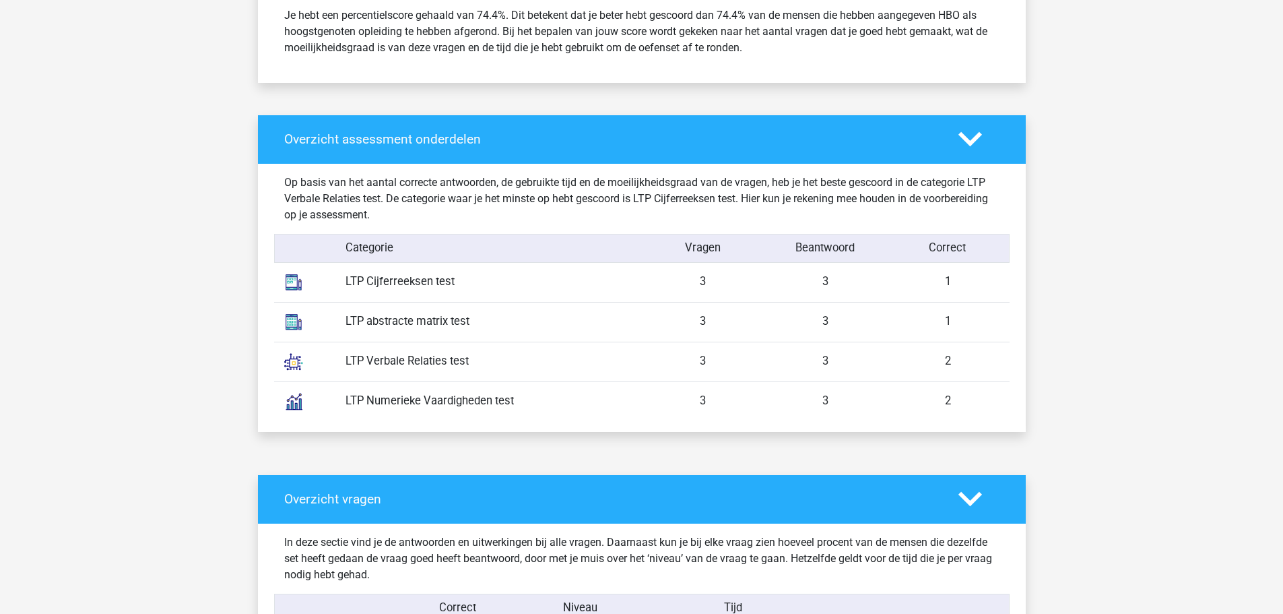
drag, startPoint x: 343, startPoint y: 361, endPoint x: 497, endPoint y: 362, distance: 153.6
click at [497, 362] on div "LTP Verbale Relaties test" at bounding box center [488, 361] width 306 height 17
click at [435, 400] on div "LTP Numerieke Vaardigheden test" at bounding box center [488, 401] width 306 height 17
drag, startPoint x: 411, startPoint y: 356, endPoint x: 422, endPoint y: 385, distance: 30.7
click at [411, 356] on div "LTP Verbale Relaties test" at bounding box center [488, 361] width 306 height 17
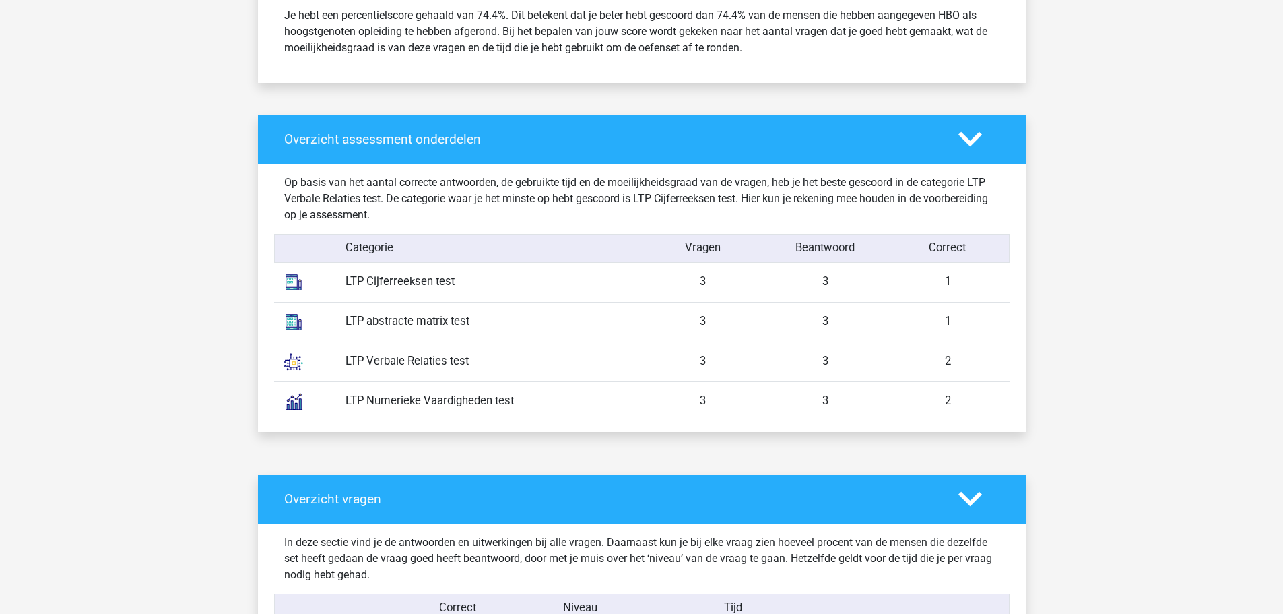
click at [427, 405] on div "LTP Numerieke Vaardigheden test" at bounding box center [488, 401] width 306 height 17
click at [442, 354] on div "LTP Verbale Relaties test" at bounding box center [488, 361] width 306 height 17
click at [438, 378] on div "LTP Verbale Relaties test 3 3 2" at bounding box center [641, 361] width 735 height 40
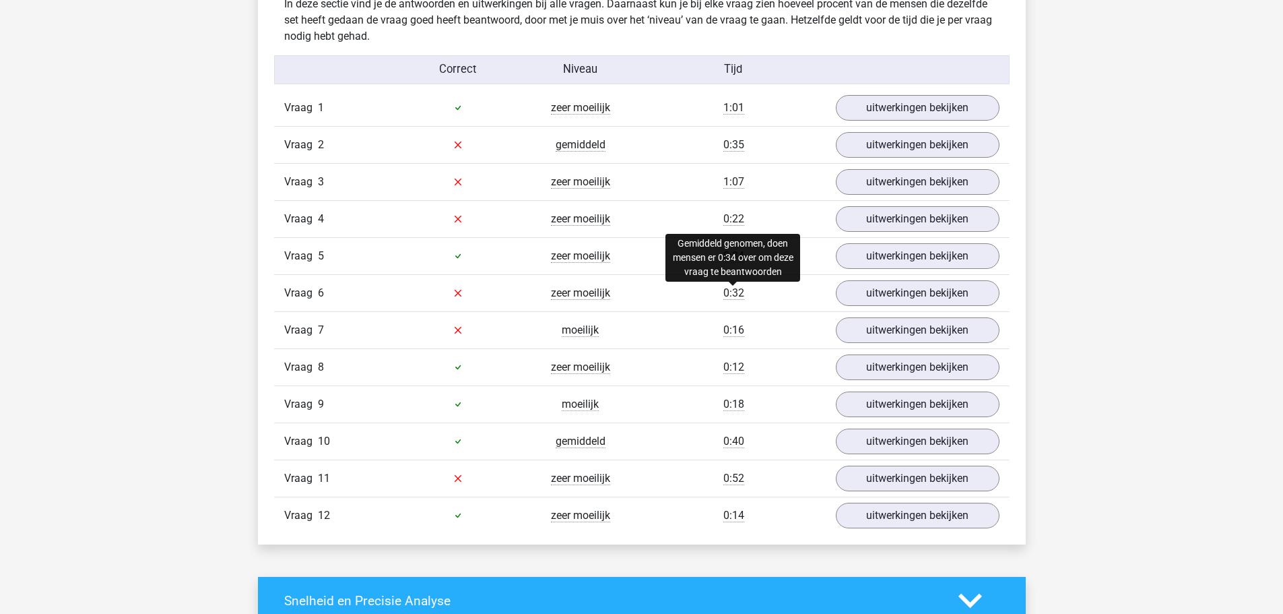
scroll to position [1145, 0]
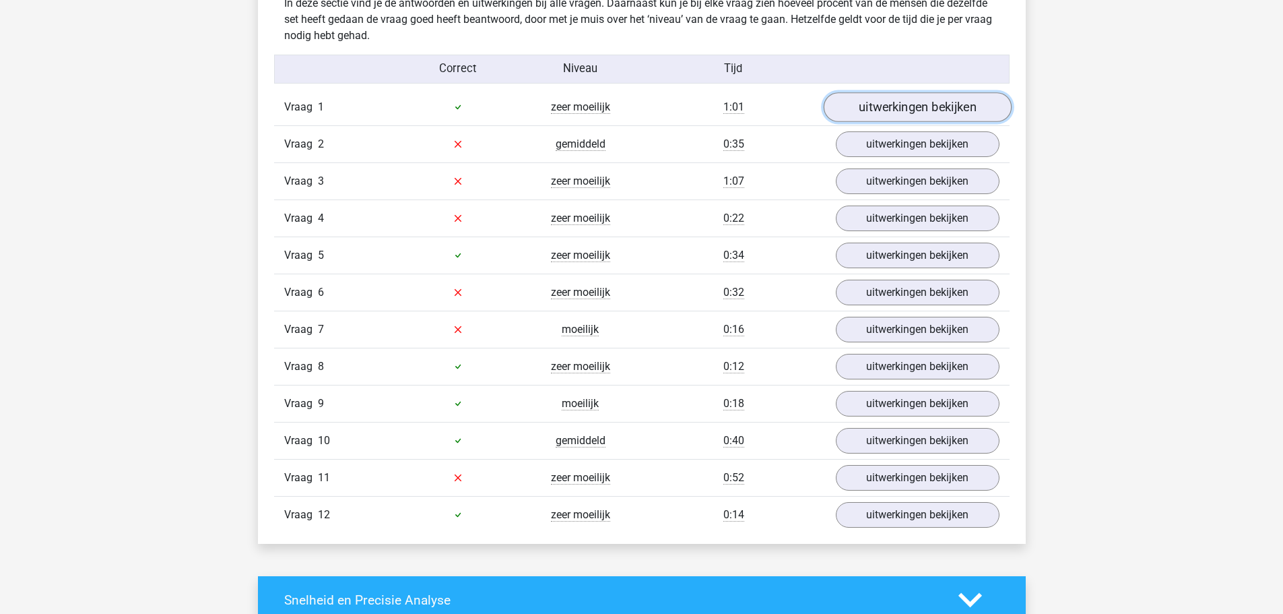
click at [942, 108] on link "uitwerkingen bekijken" at bounding box center [917, 107] width 188 height 30
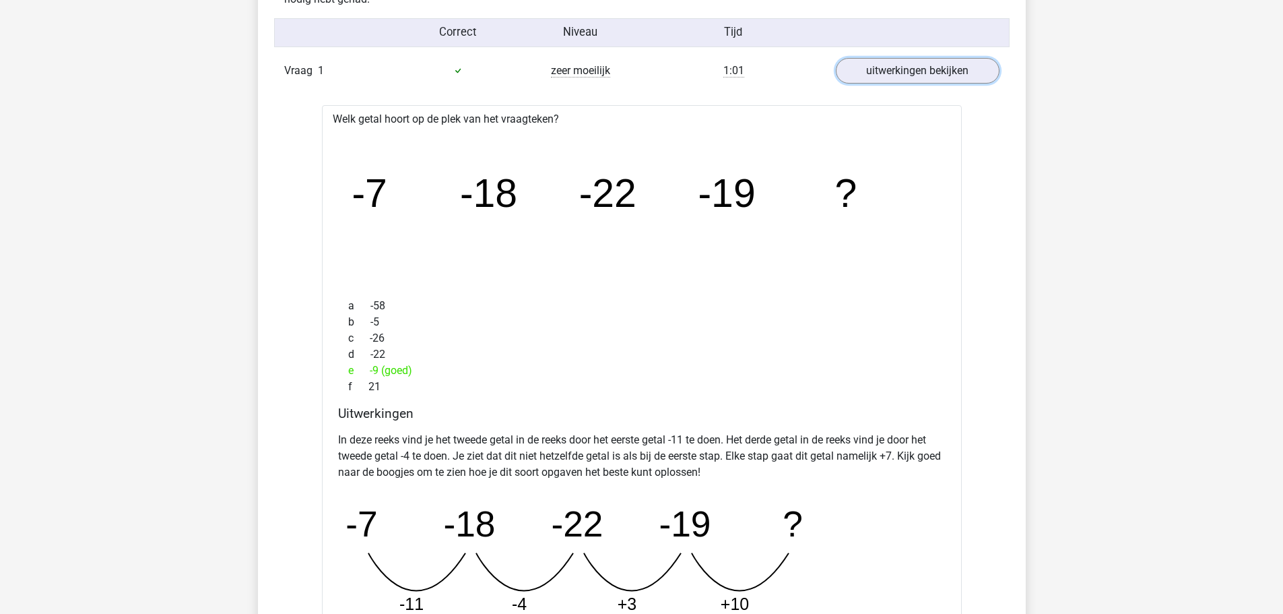
scroll to position [1212, 0]
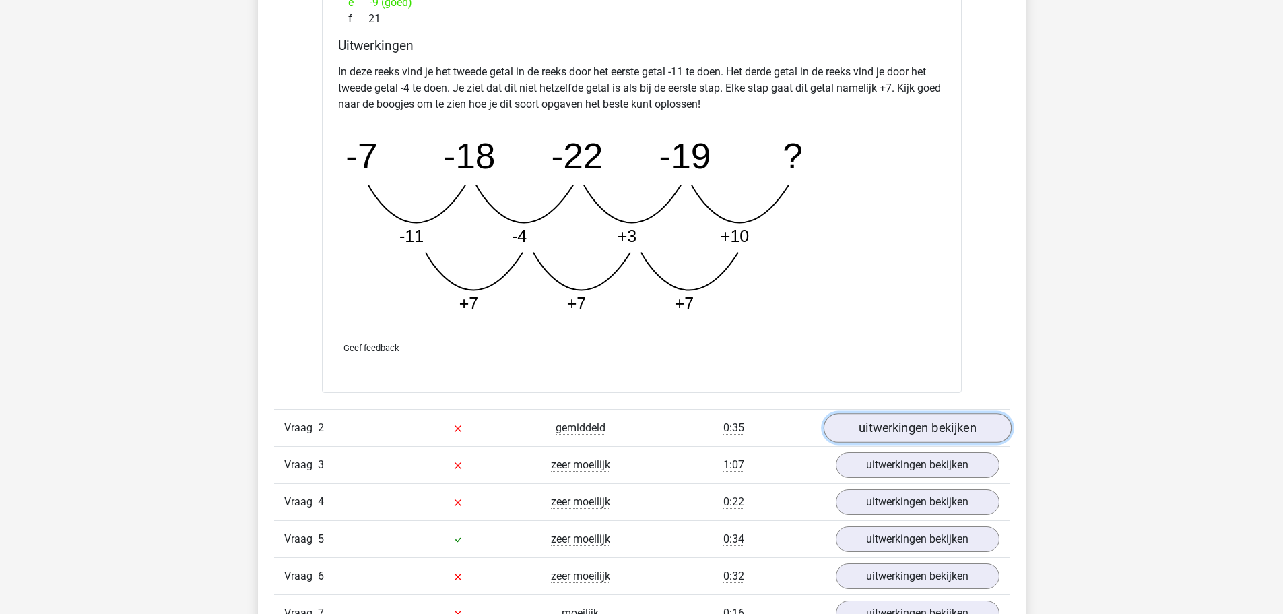
click at [900, 430] on link "uitwerkingen bekijken" at bounding box center [917, 429] width 188 height 30
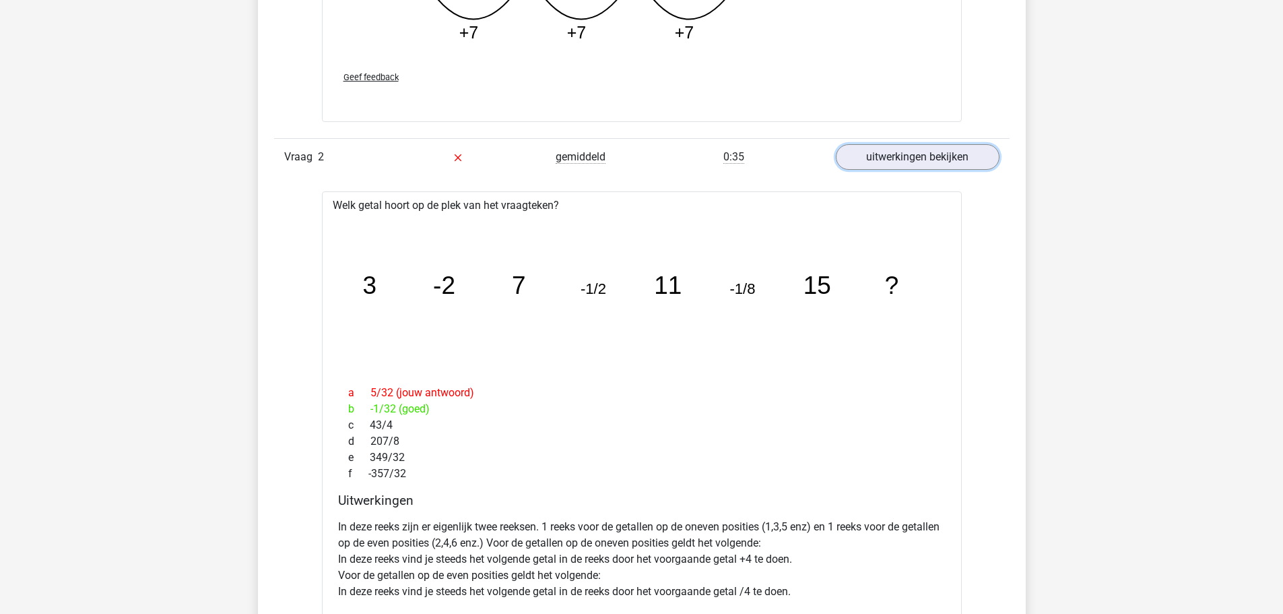
scroll to position [1818, 0]
click at [915, 149] on link "uitwerkingen bekijken" at bounding box center [917, 159] width 188 height 30
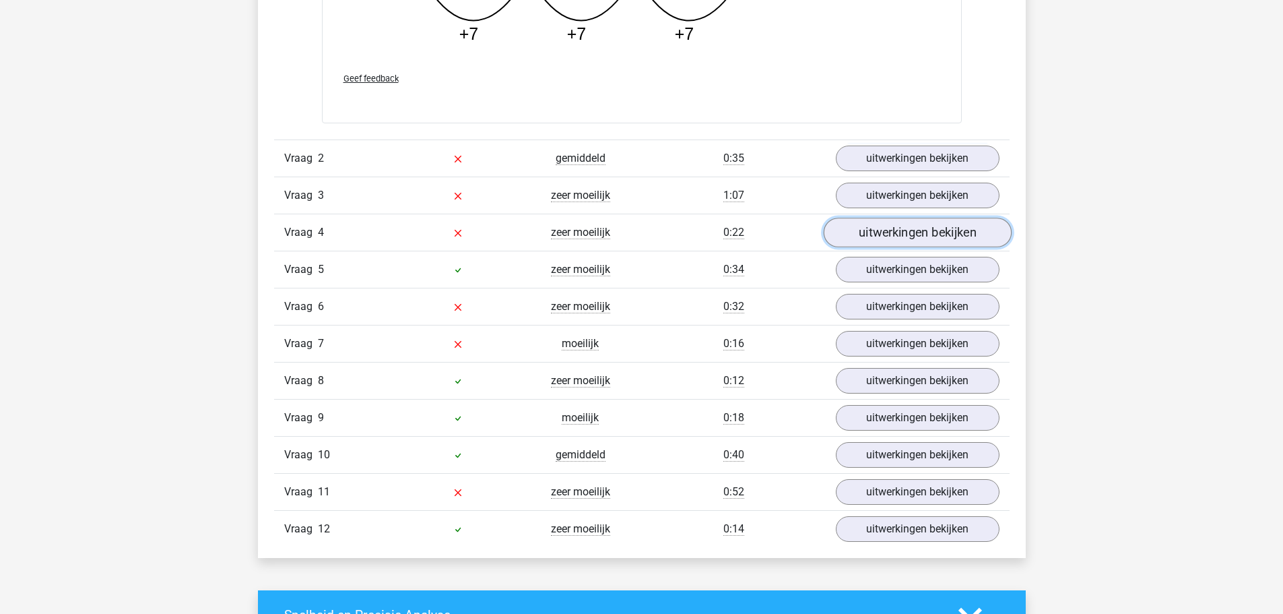
click at [939, 220] on link "uitwerkingen bekijken" at bounding box center [917, 233] width 188 height 30
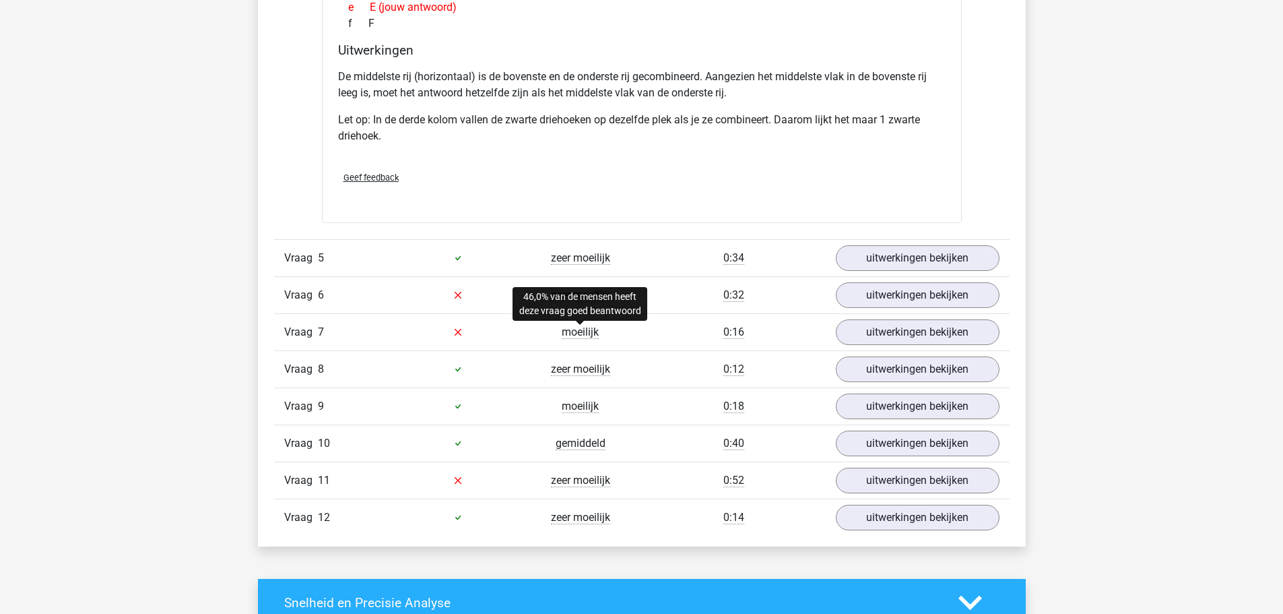
scroll to position [2559, 0]
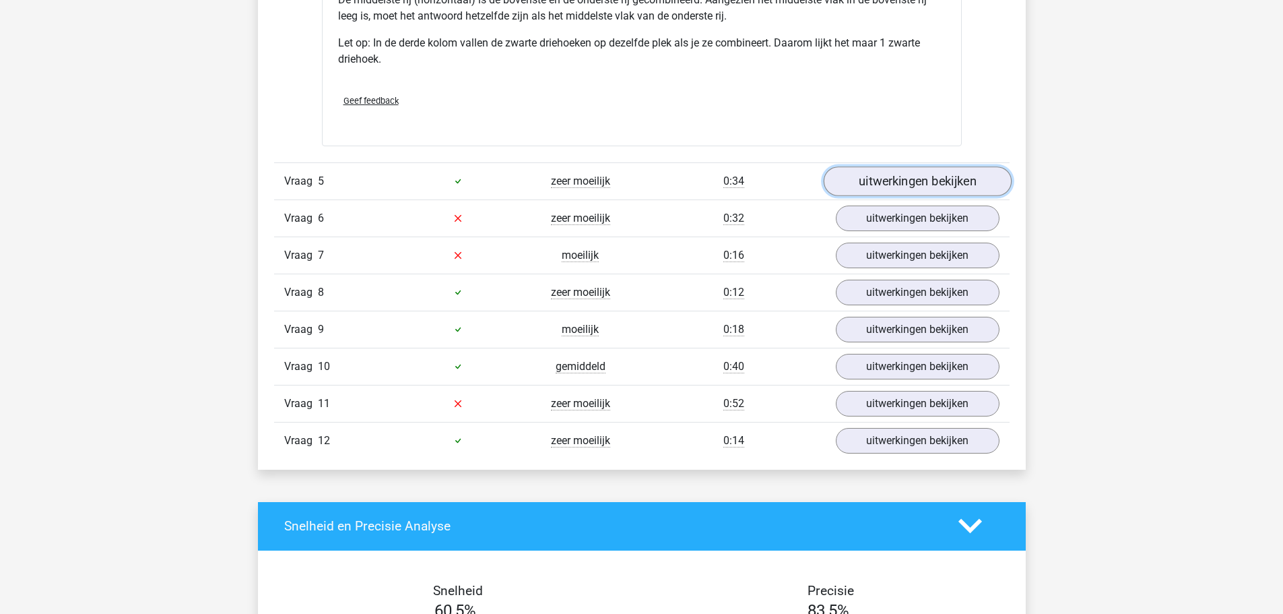
click at [929, 173] on link "uitwerkingen bekijken" at bounding box center [917, 181] width 188 height 30
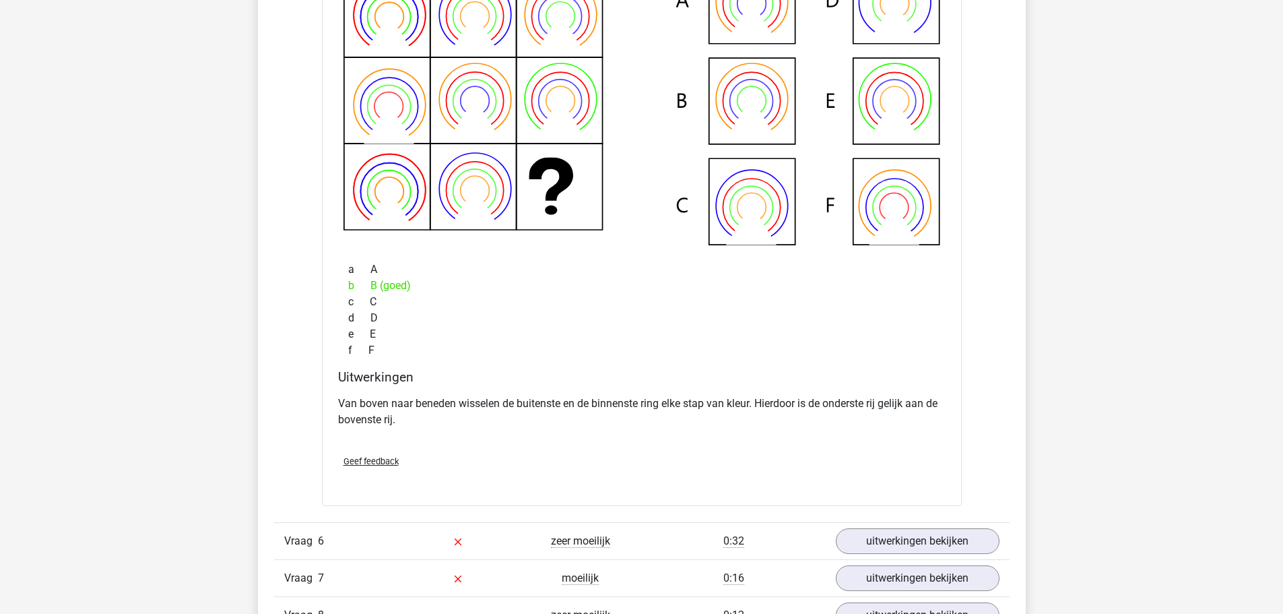
scroll to position [2896, 0]
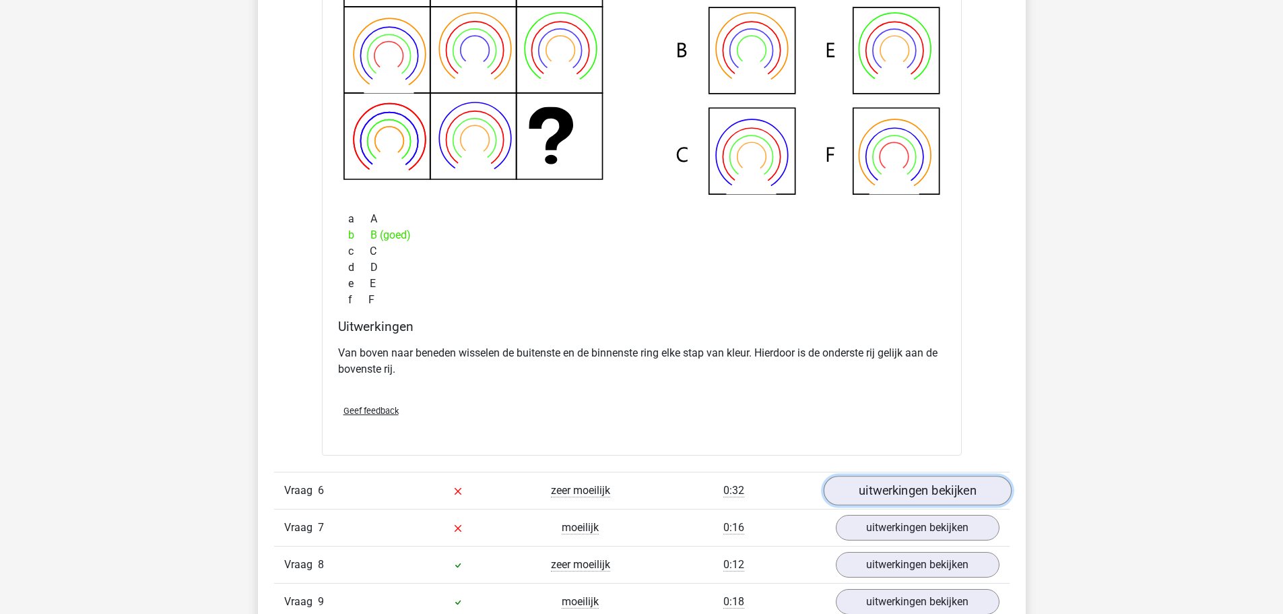
click at [888, 489] on link "uitwerkingen bekijken" at bounding box center [917, 490] width 188 height 30
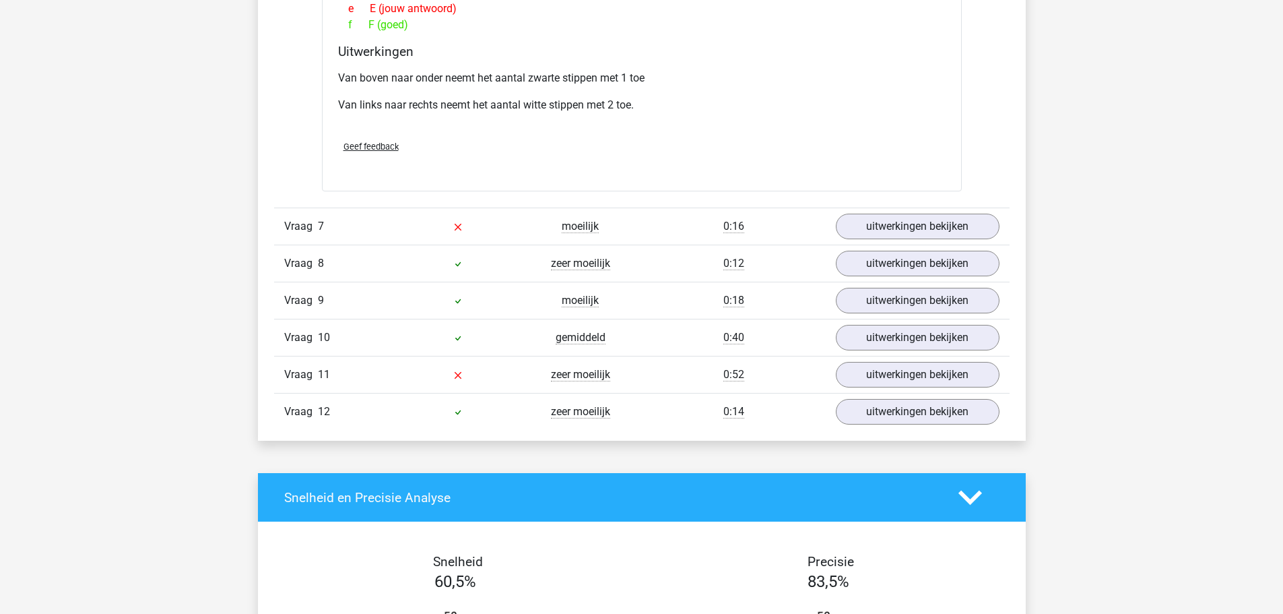
scroll to position [3839, 0]
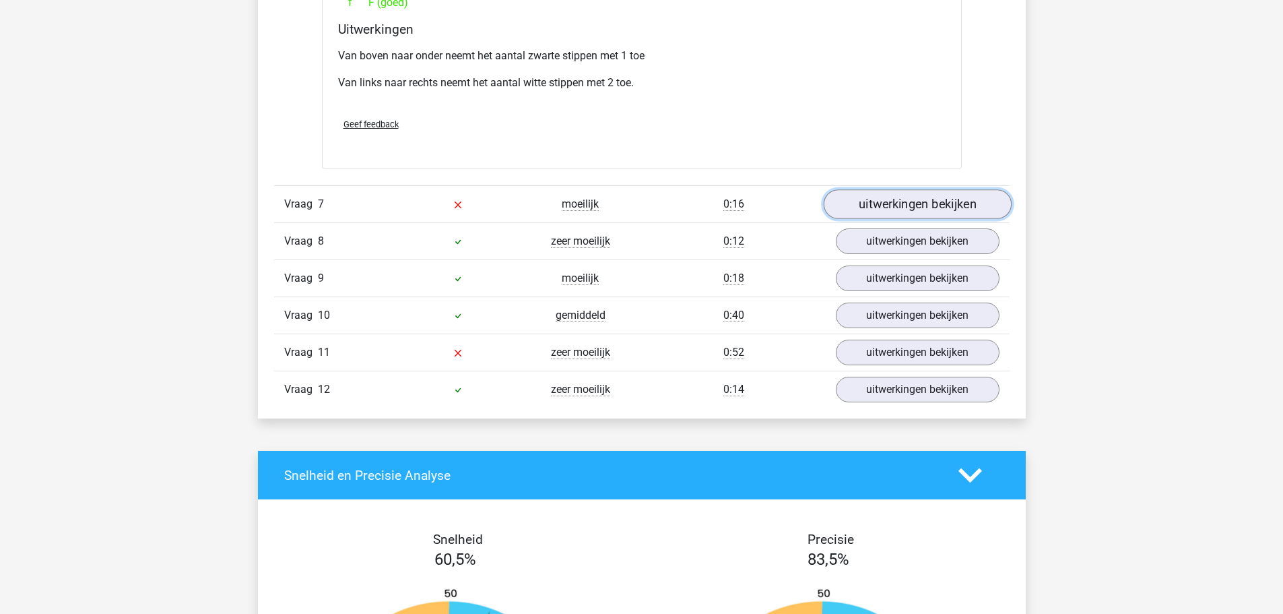
click at [962, 203] on link "uitwerkingen bekijken" at bounding box center [917, 204] width 188 height 30
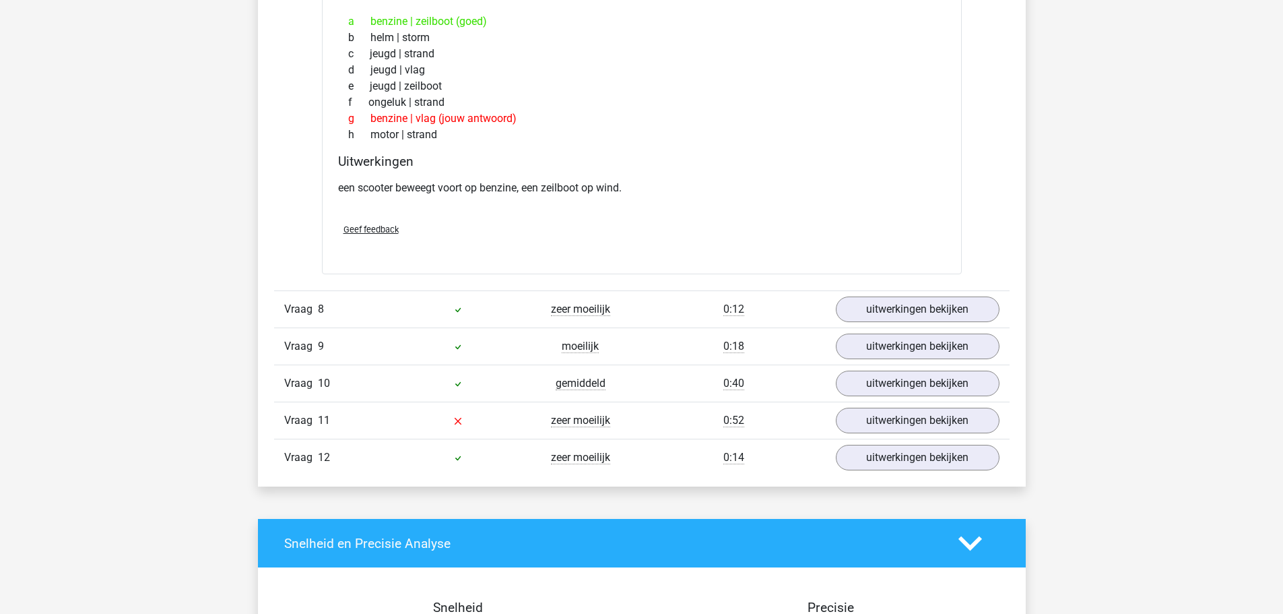
scroll to position [4108, 0]
click at [704, 308] on div "0:12" at bounding box center [734, 308] width 184 height 16
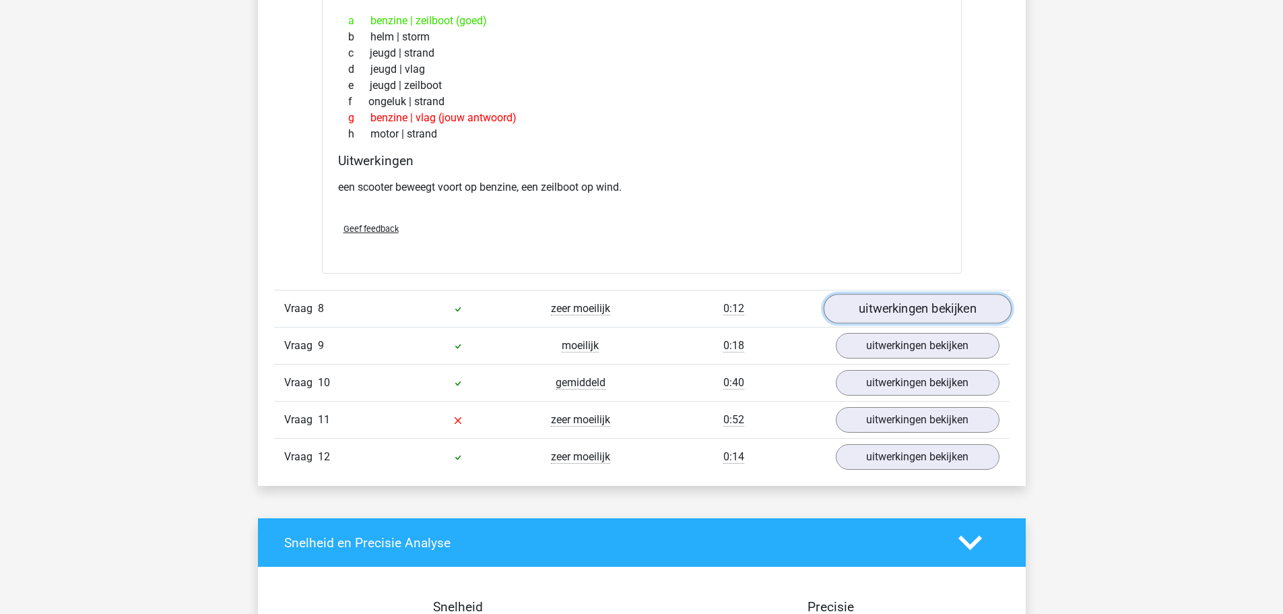
click at [884, 315] on link "uitwerkingen bekijken" at bounding box center [917, 309] width 188 height 30
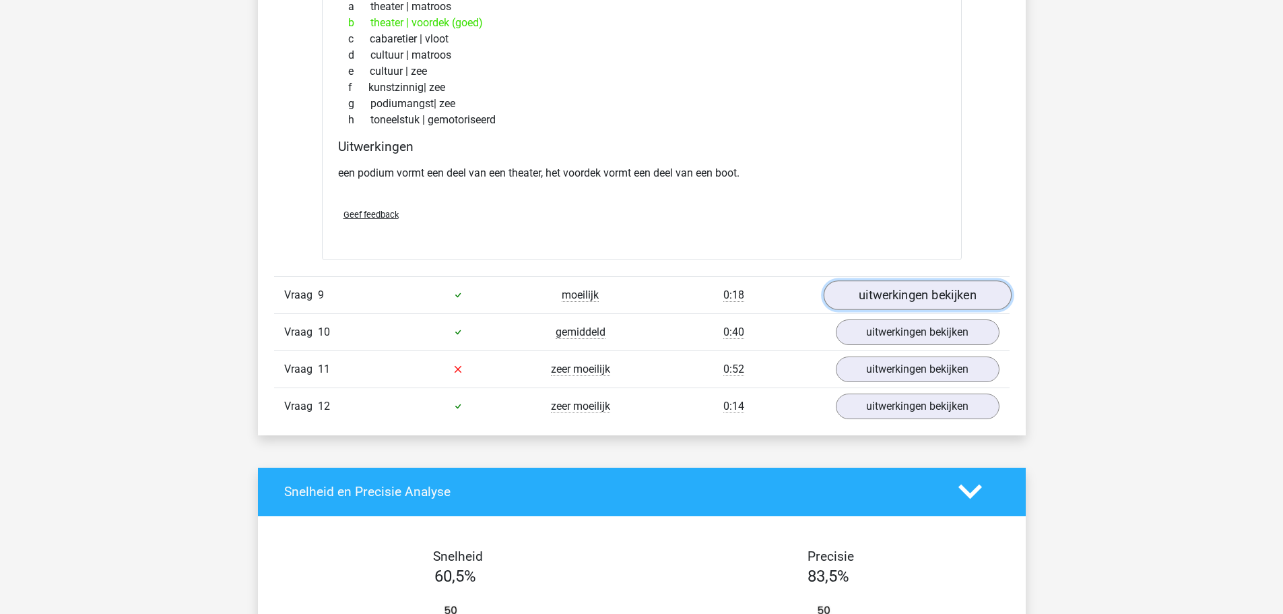
click at [883, 296] on link "uitwerkingen bekijken" at bounding box center [917, 295] width 188 height 30
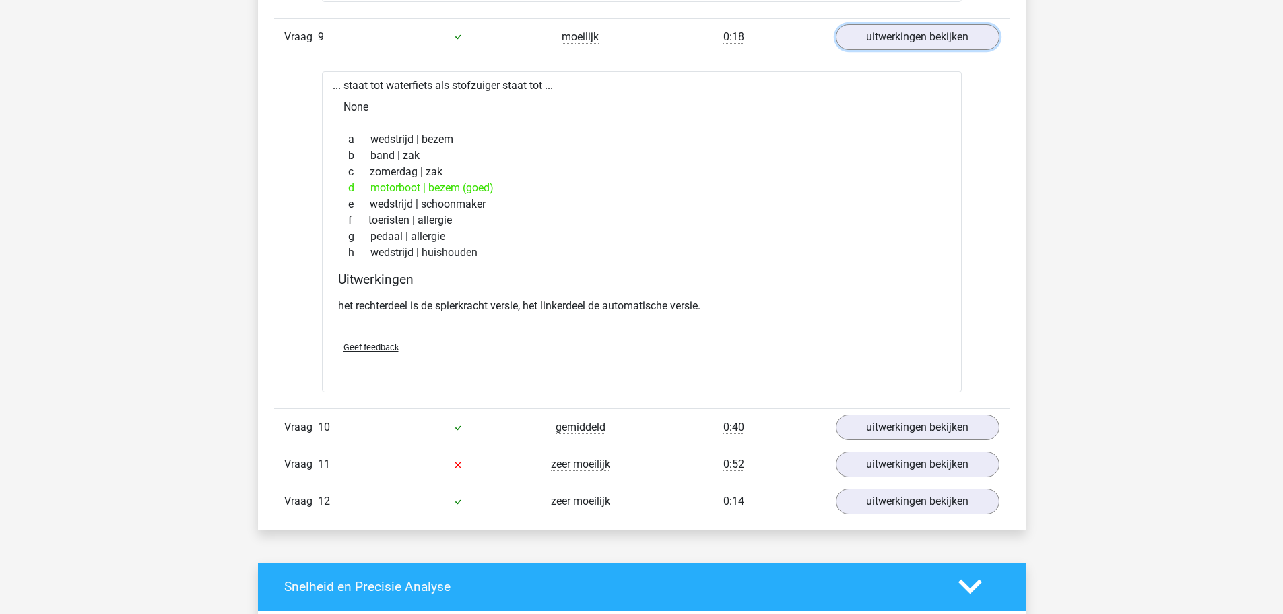
scroll to position [4782, 0]
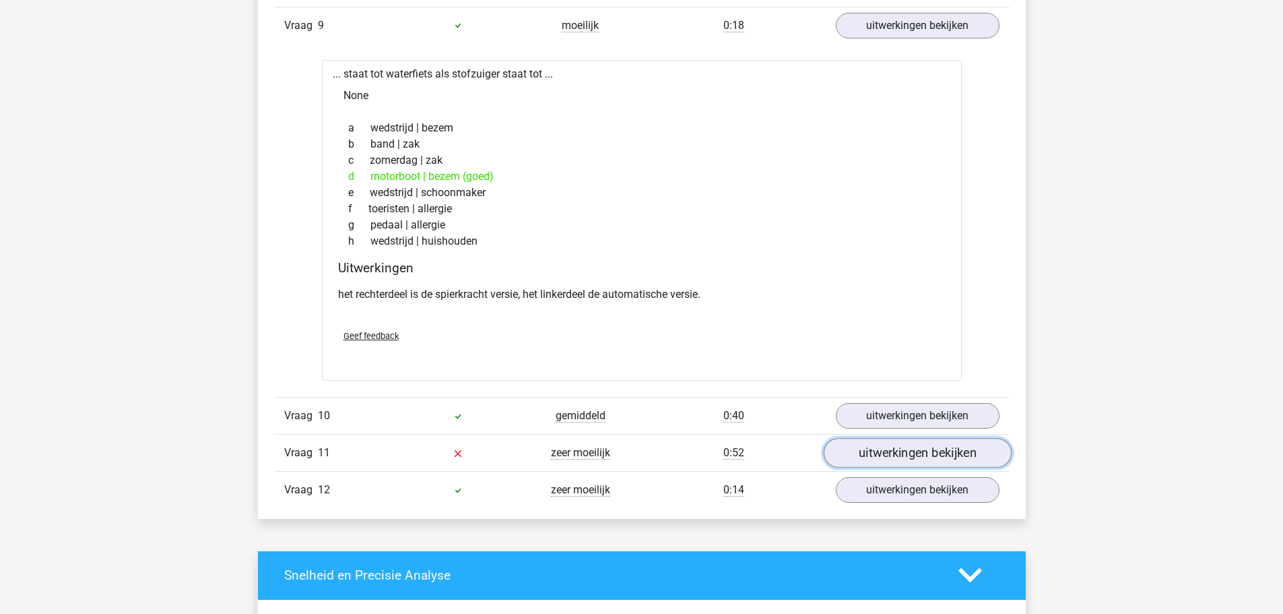
click at [906, 461] on link "uitwerkingen bekijken" at bounding box center [917, 453] width 188 height 30
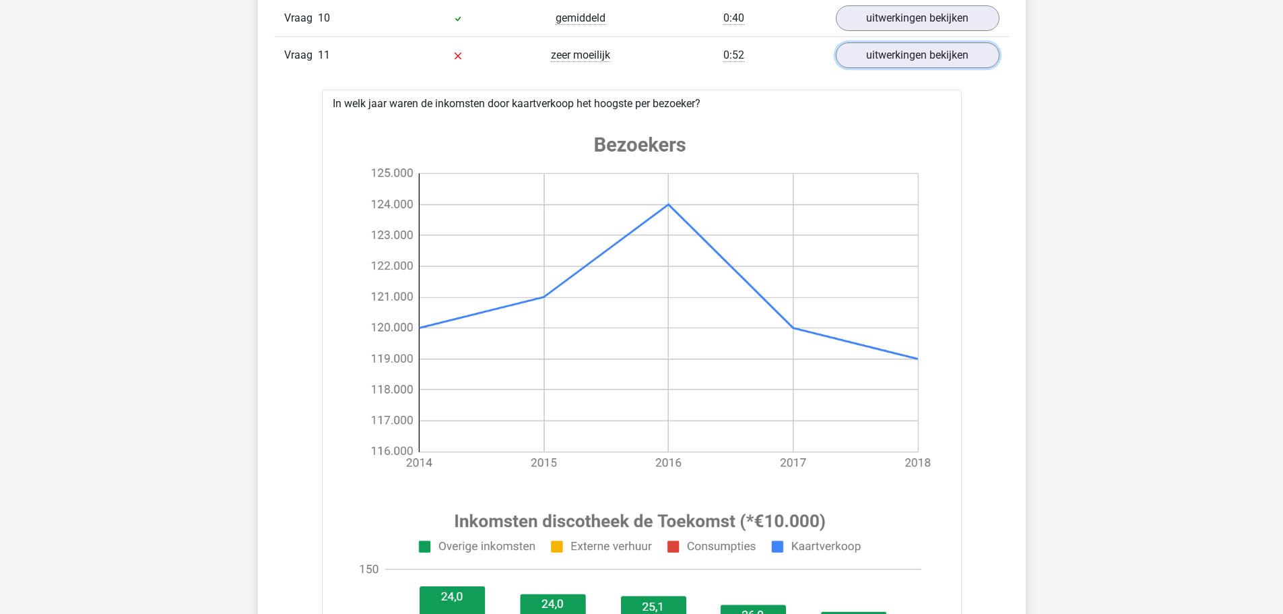
scroll to position [4984, 0]
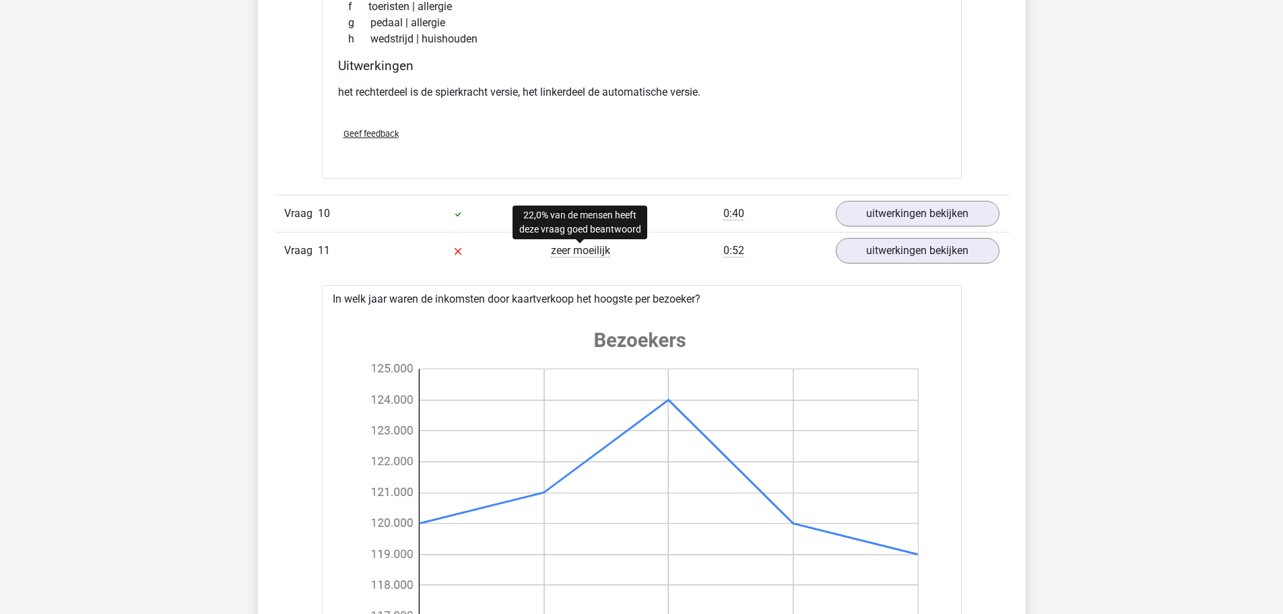
click at [660, 249] on div "0:52" at bounding box center [734, 250] width 184 height 16
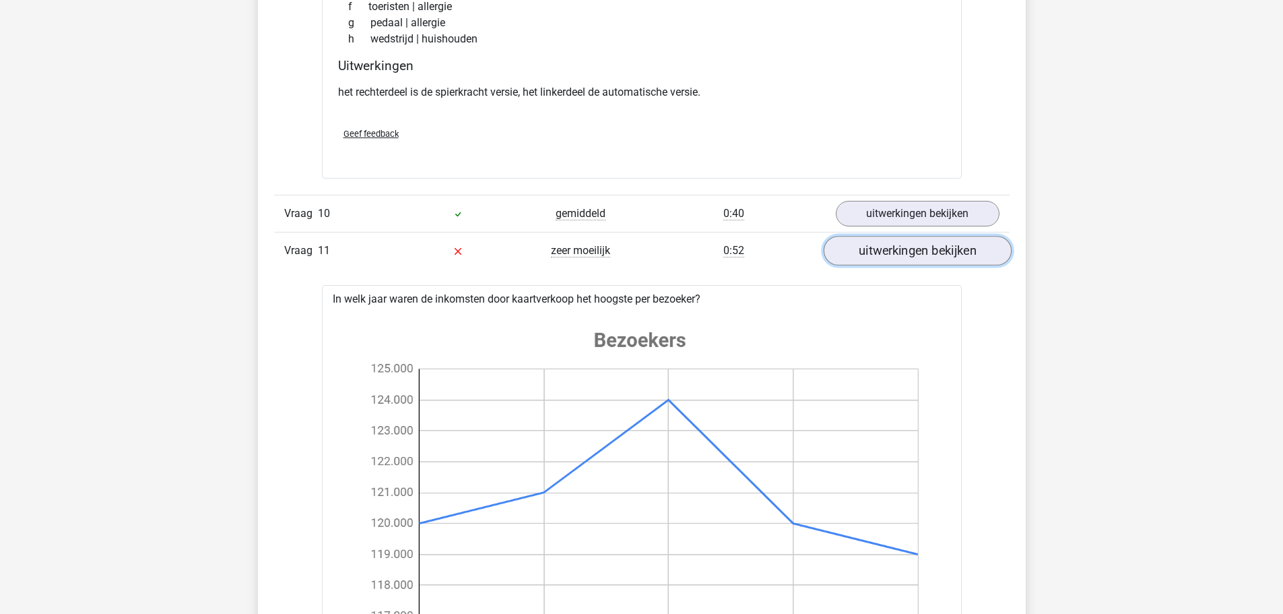
click at [953, 262] on link "uitwerkingen bekijken" at bounding box center [917, 251] width 188 height 30
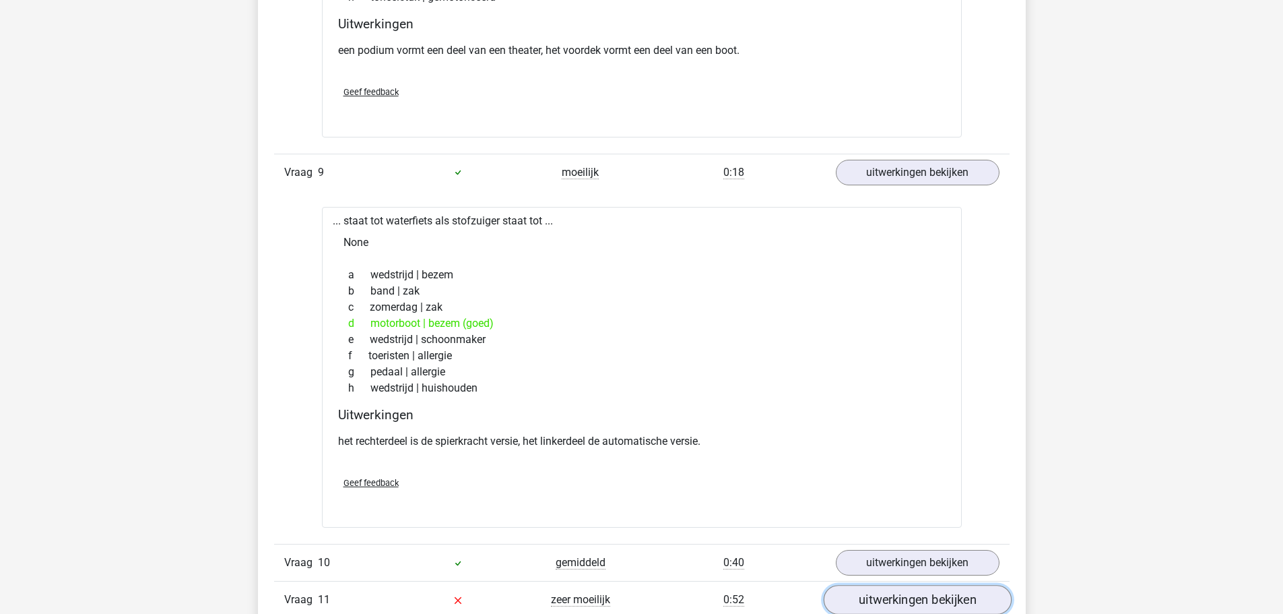
scroll to position [4580, 0]
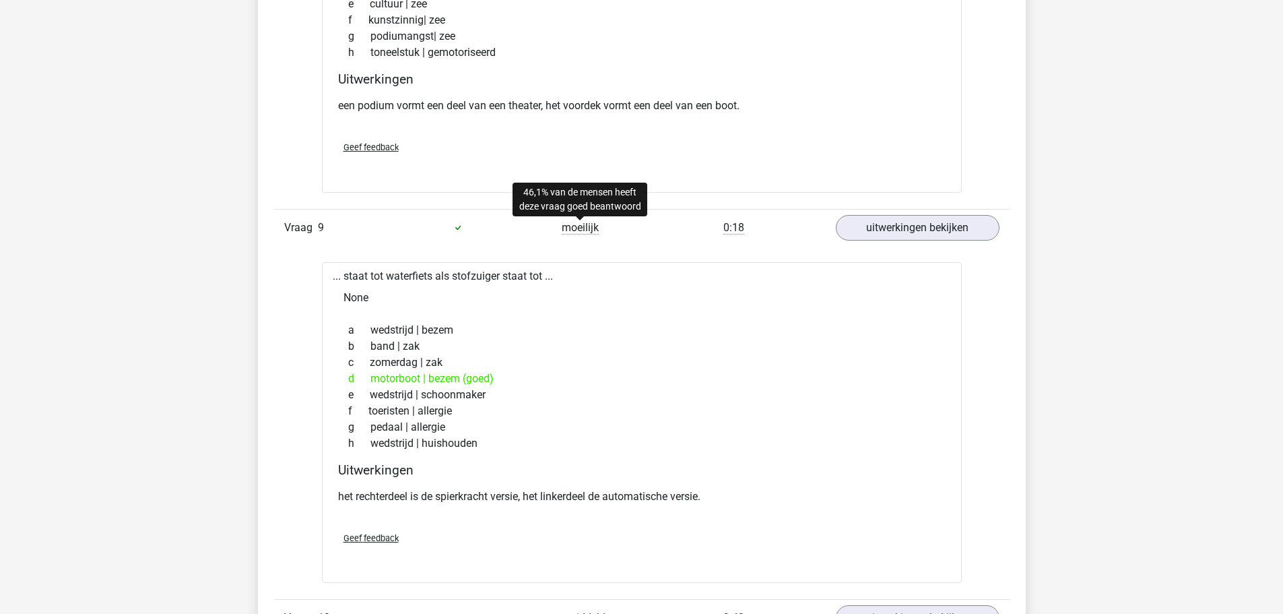
click at [579, 222] on span "moeilijk" at bounding box center [580, 227] width 37 height 13
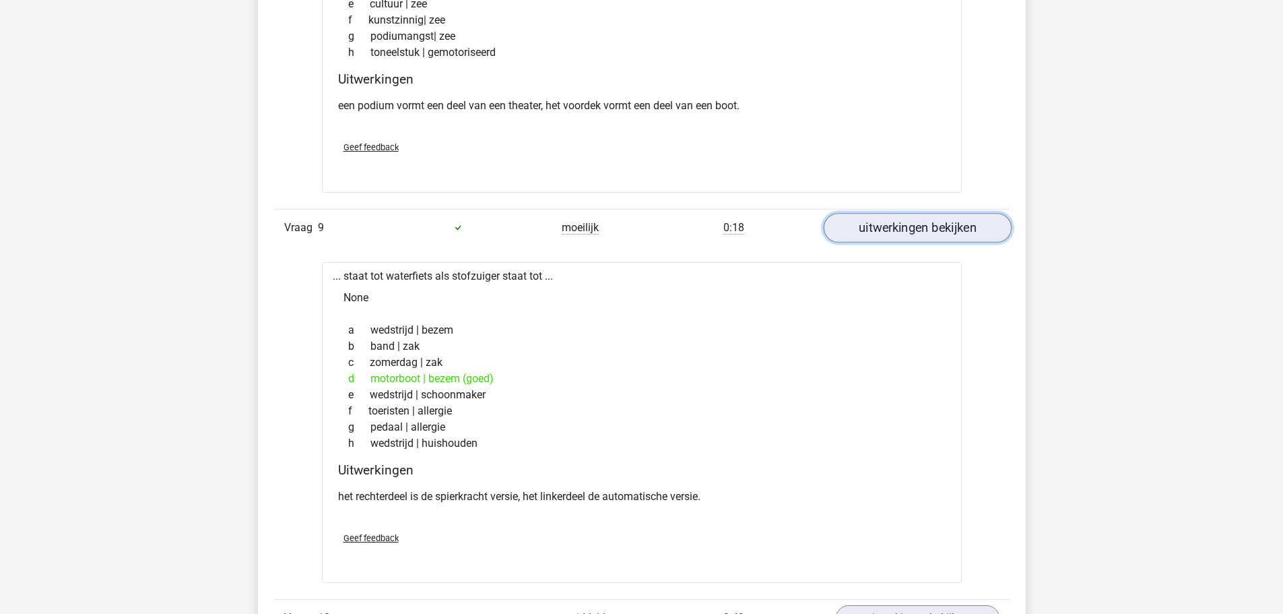
click at [871, 228] on link "uitwerkingen bekijken" at bounding box center [917, 228] width 188 height 30
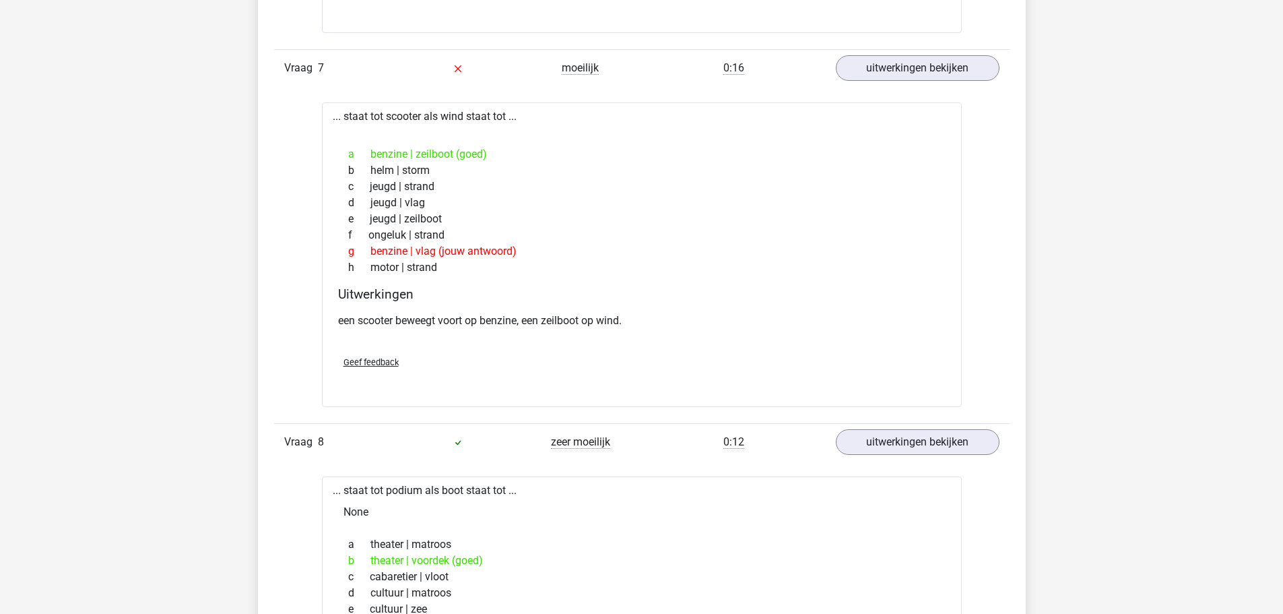
scroll to position [3973, 0]
click at [970, 433] on link "uitwerkingen bekijken" at bounding box center [917, 444] width 188 height 30
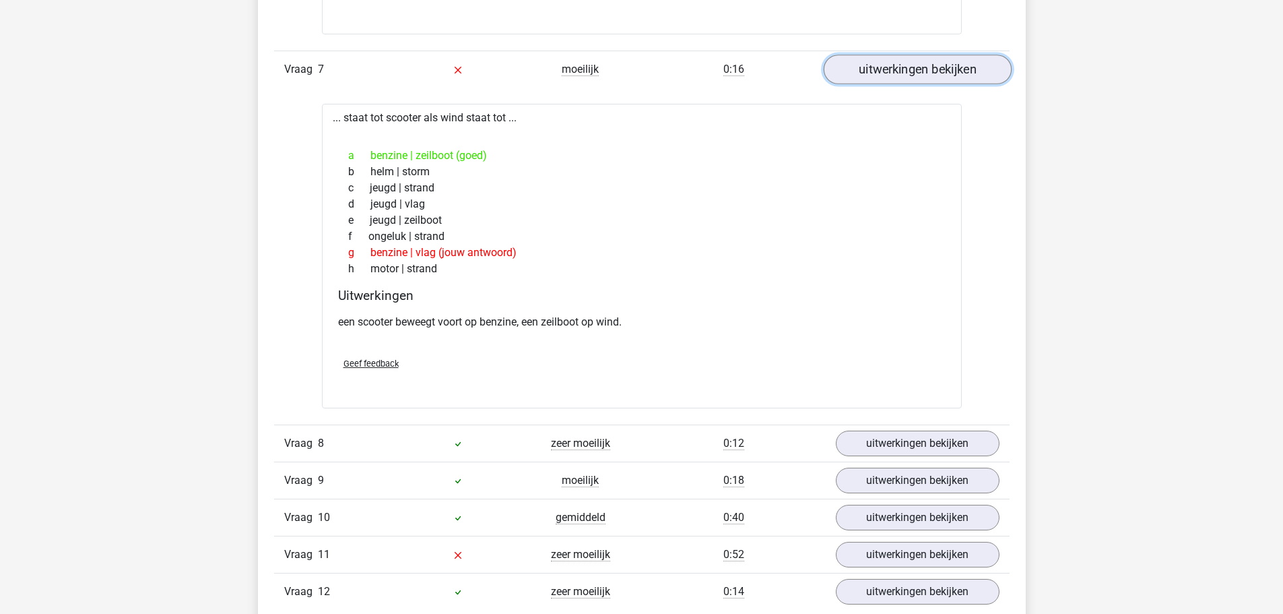
click at [928, 68] on link "uitwerkingen bekijken" at bounding box center [917, 70] width 188 height 30
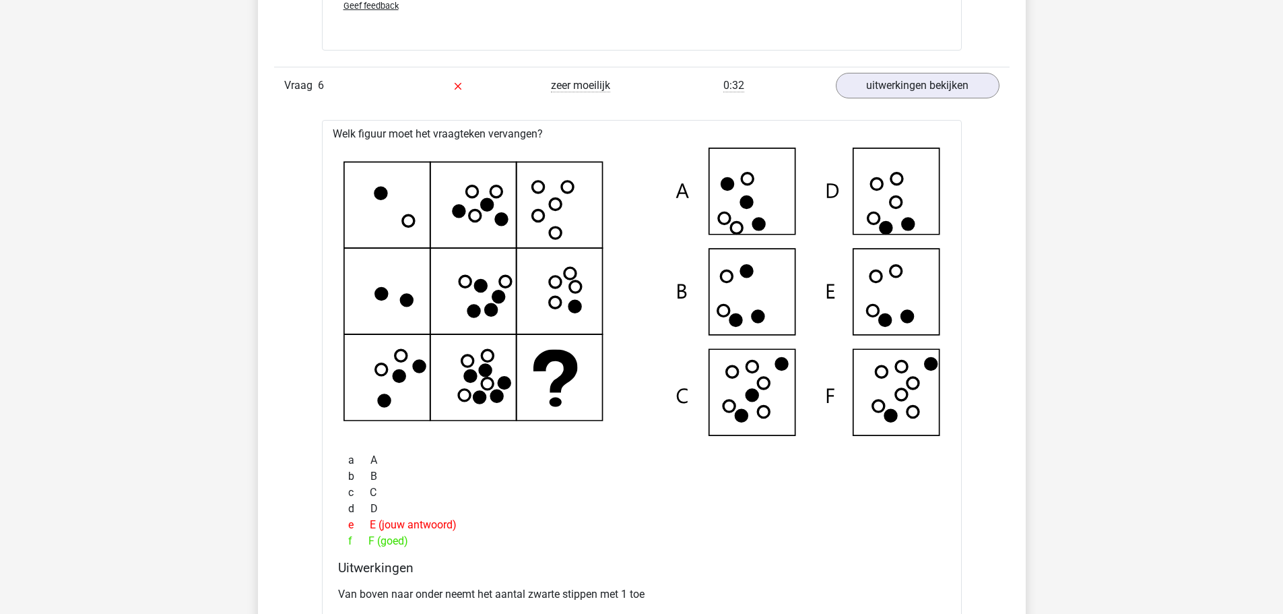
scroll to position [3300, 0]
click at [921, 88] on link "uitwerkingen bekijken" at bounding box center [917, 86] width 188 height 30
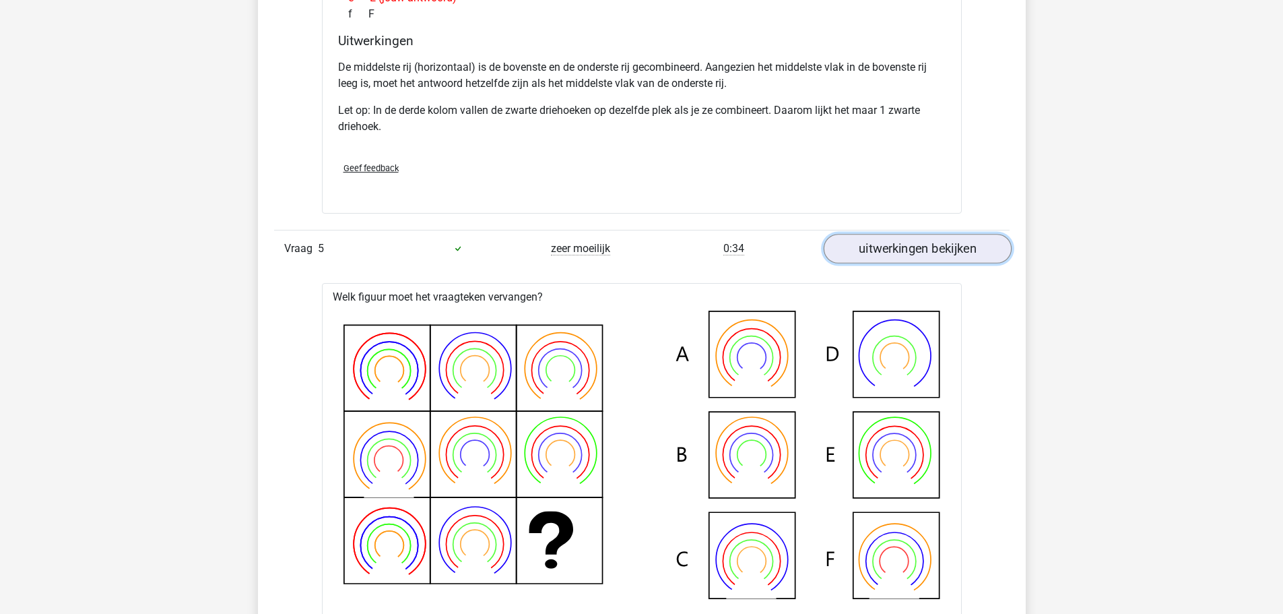
click at [933, 251] on link "uitwerkingen bekijken" at bounding box center [917, 249] width 188 height 30
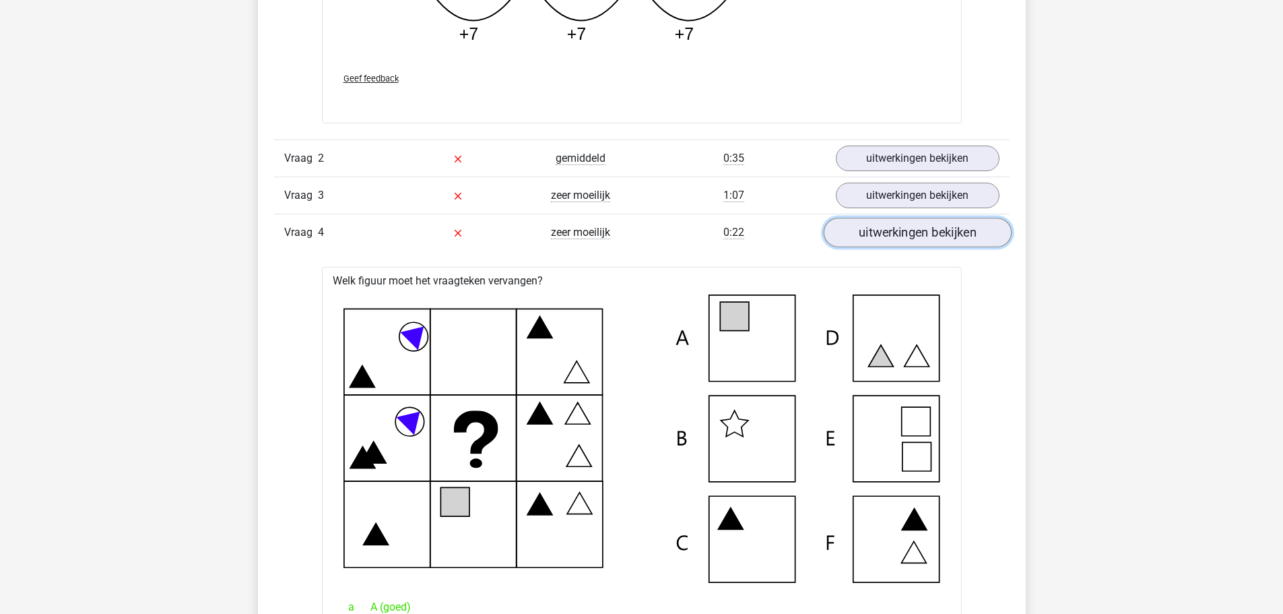
click at [916, 236] on link "uitwerkingen bekijken" at bounding box center [917, 233] width 188 height 30
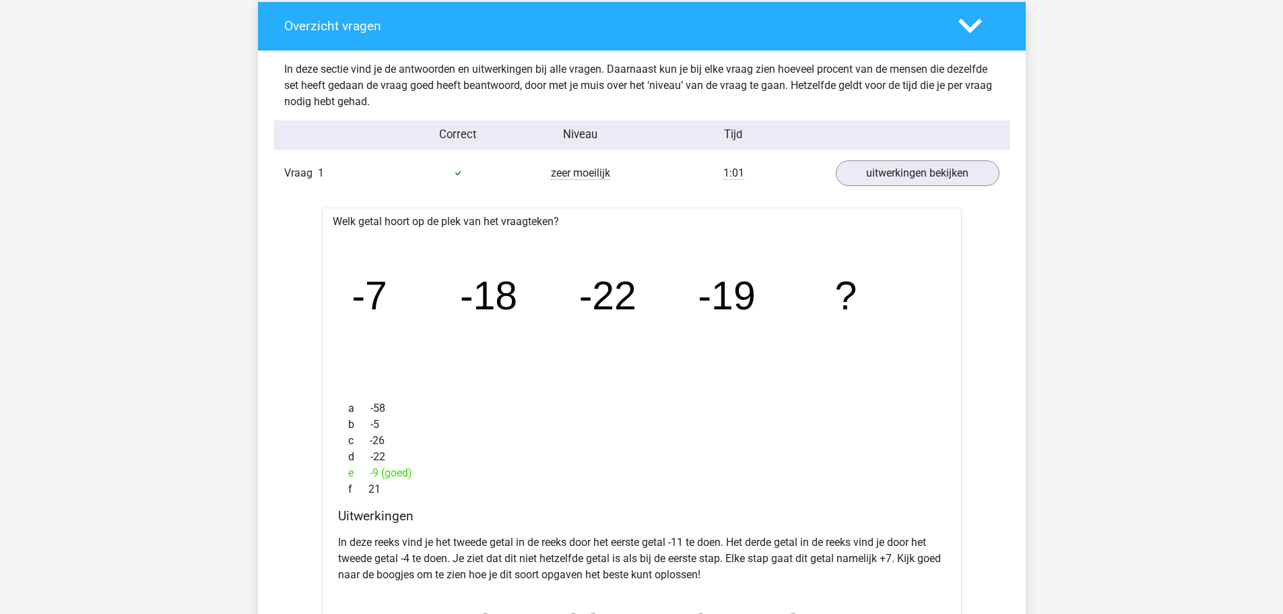
scroll to position [876, 0]
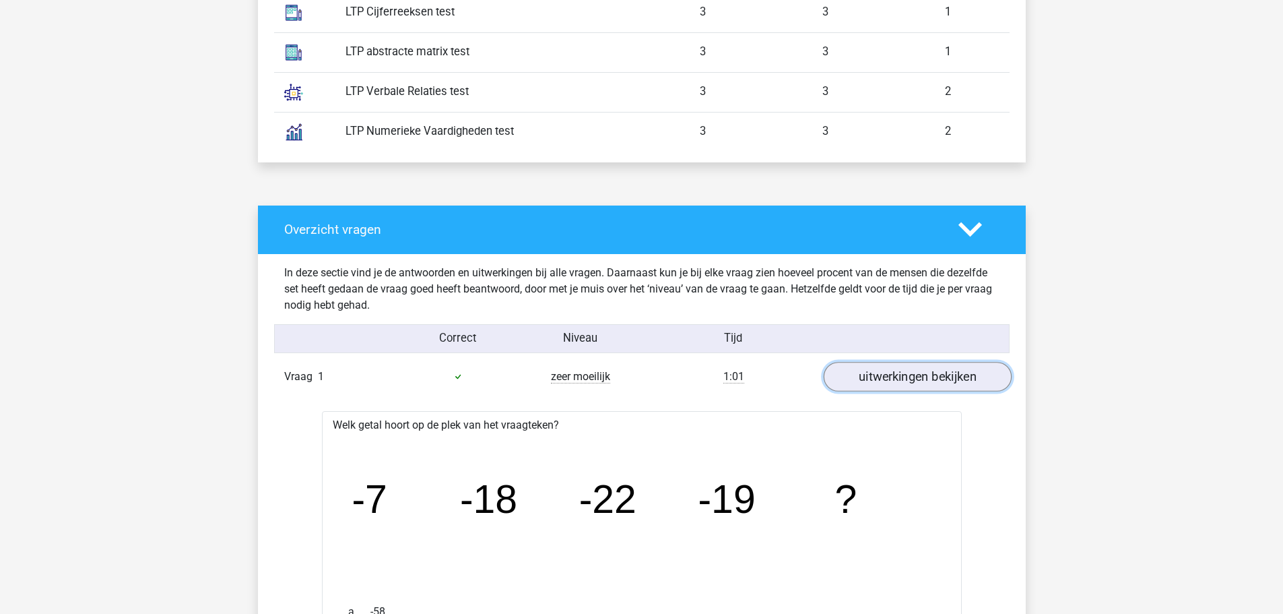
click at [937, 370] on link "uitwerkingen bekijken" at bounding box center [917, 377] width 188 height 30
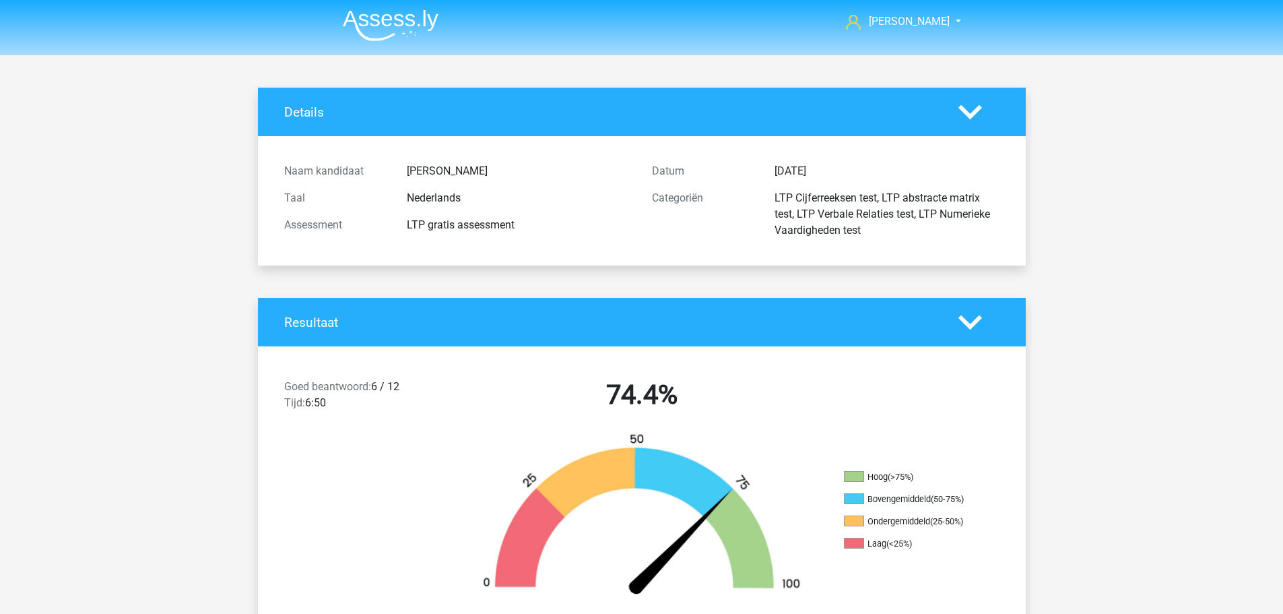
scroll to position [0, 0]
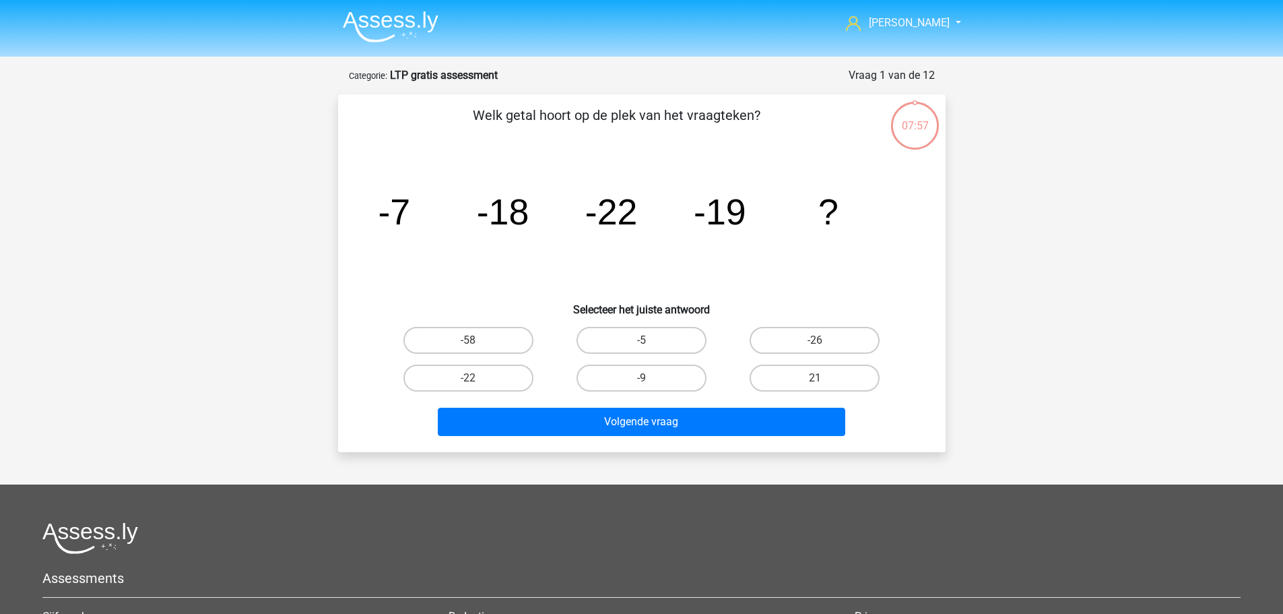
click at [458, 73] on strong "LTP gratis assessment" at bounding box center [444, 75] width 108 height 13
click at [404, 20] on img at bounding box center [391, 27] width 96 height 32
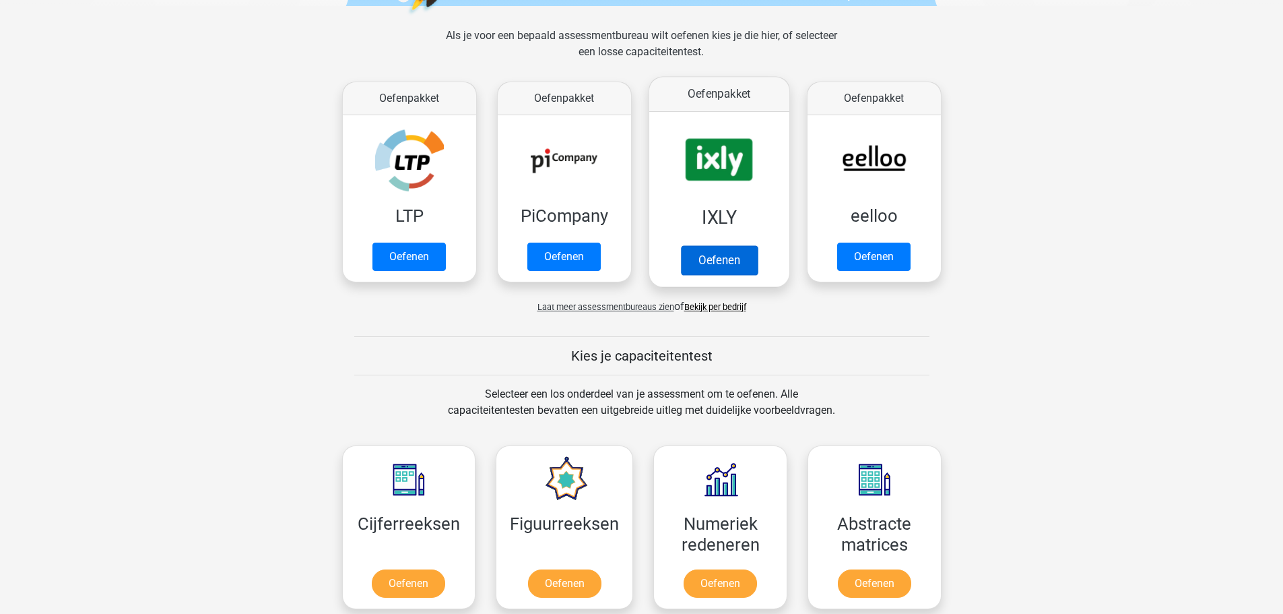
scroll to position [269, 0]
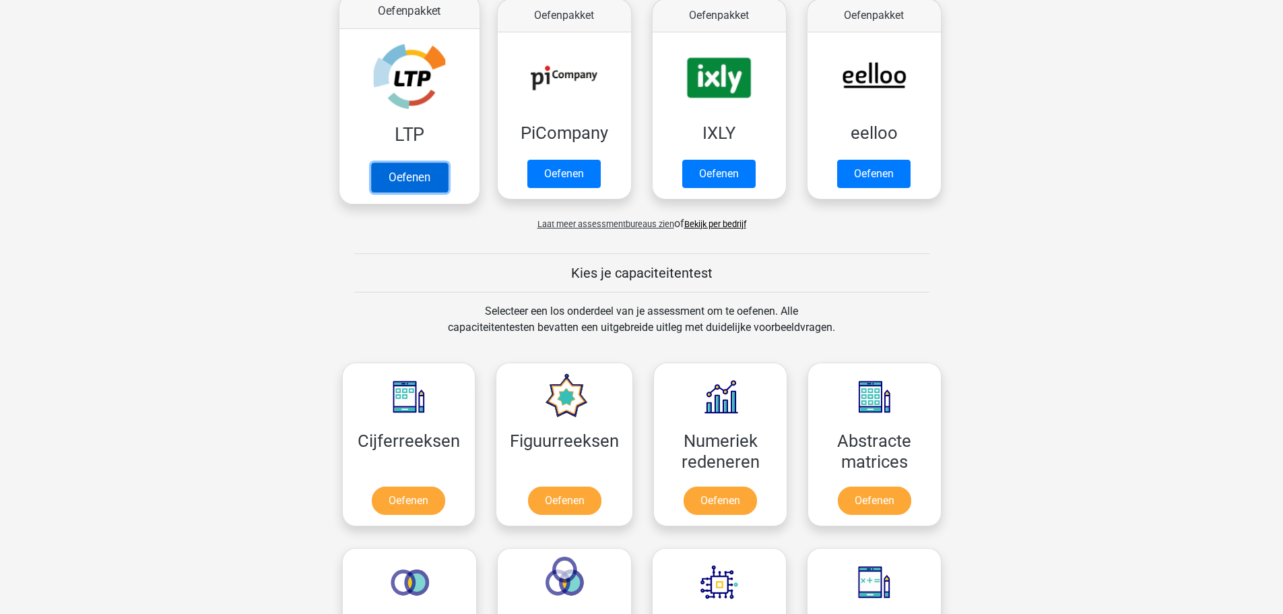
click at [397, 162] on link "Oefenen" at bounding box center [408, 177] width 77 height 30
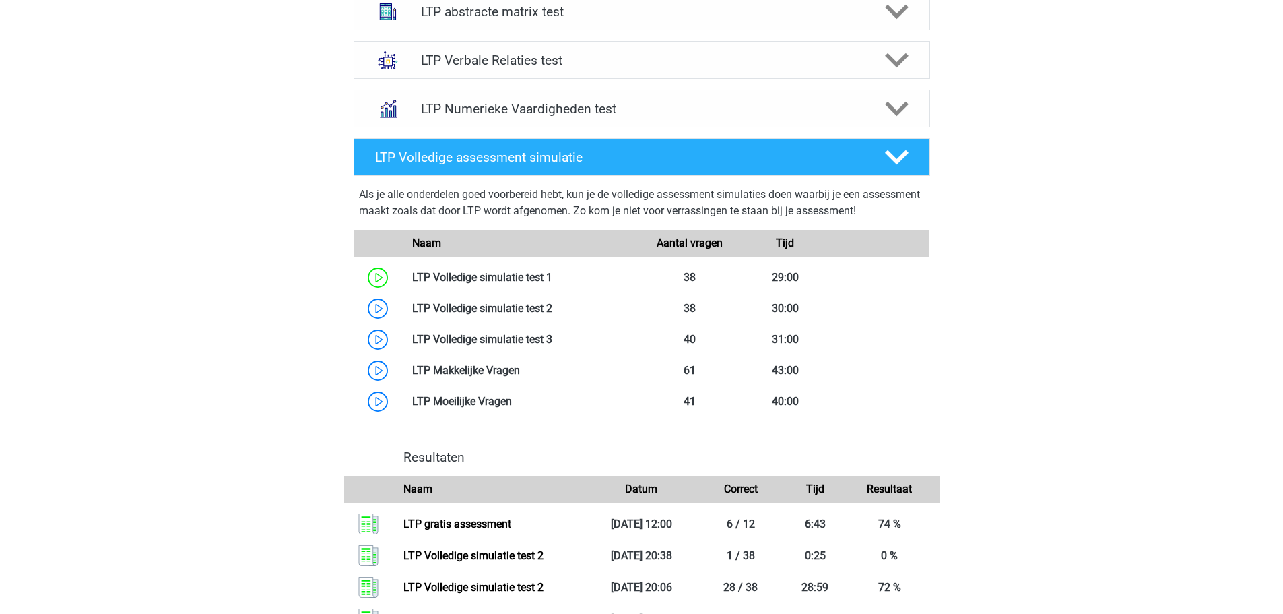
scroll to position [606, 0]
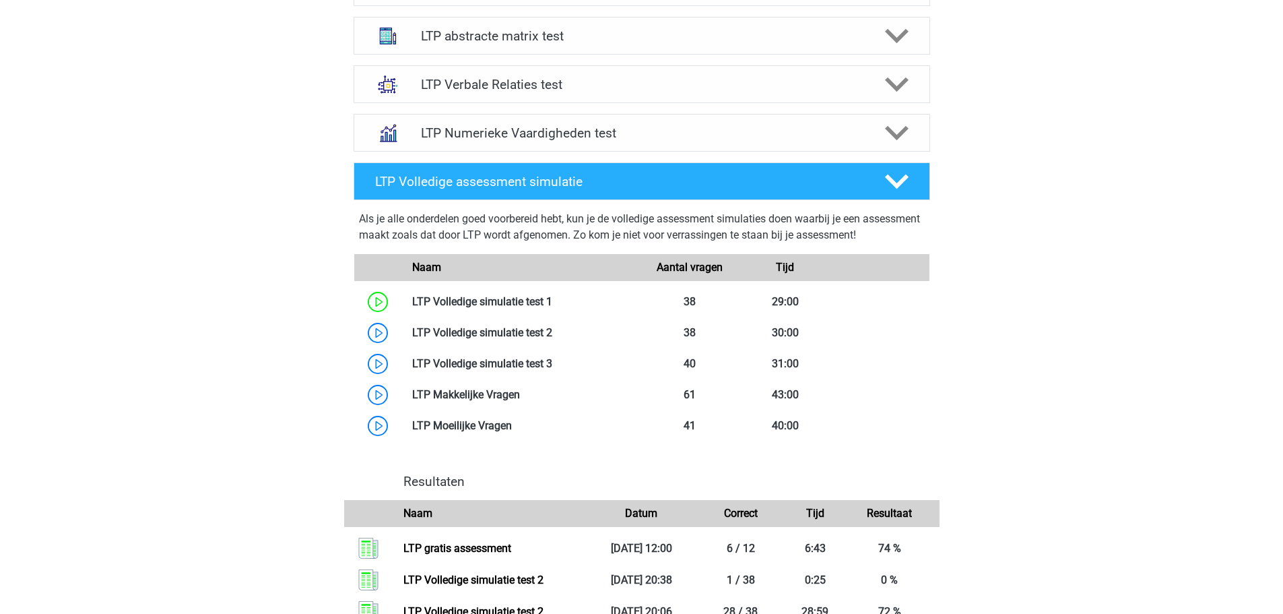
click at [1131, 323] on div "[PERSON_NAME] [EMAIL_ADDRESS][DOMAIN_NAME] Nederlands" at bounding box center [641, 249] width 1283 height 1711
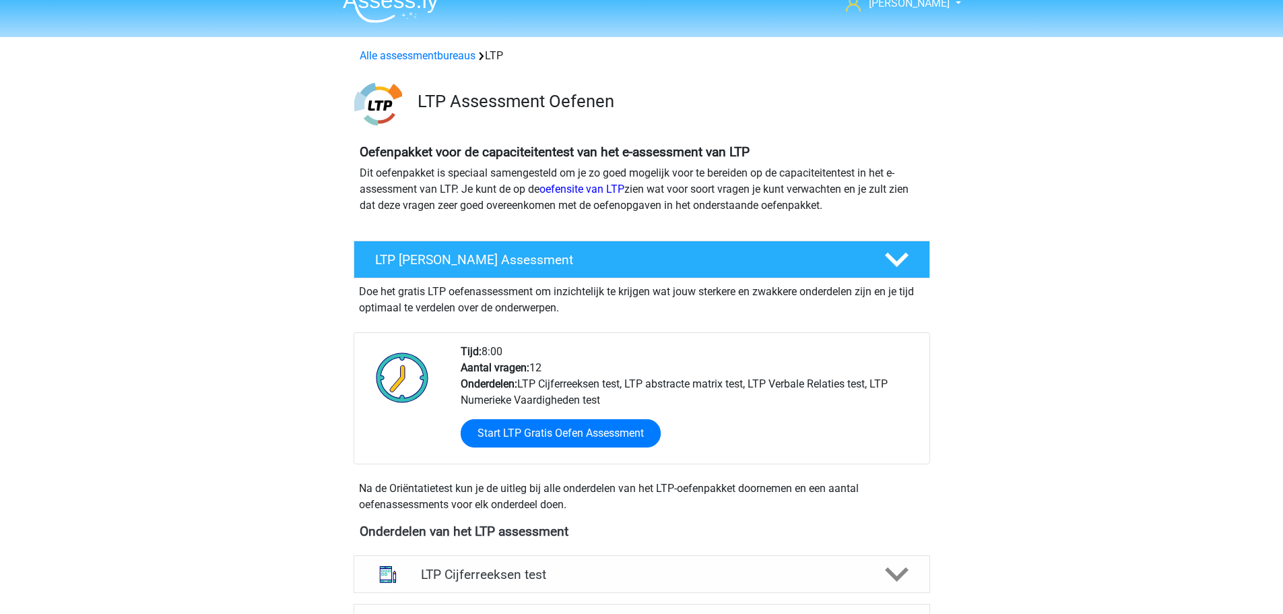
scroll to position [0, 0]
